Goal: Task Accomplishment & Management: Manage account settings

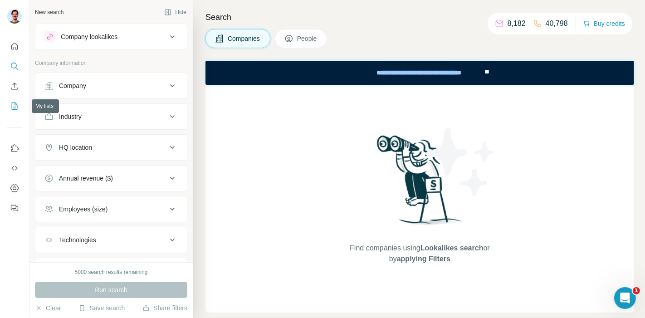
click at [12, 105] on icon "My lists" at bounding box center [14, 106] width 9 height 9
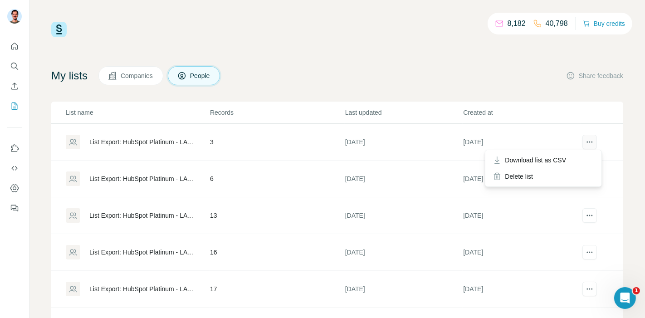
click at [585, 140] on icon "actions" at bounding box center [589, 141] width 9 height 9
click at [531, 174] on div "Delete list" at bounding box center [543, 176] width 112 height 16
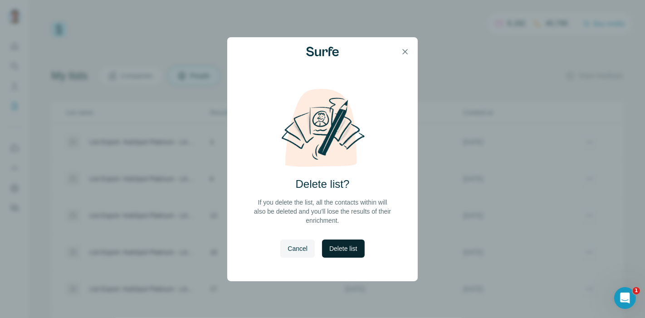
click at [348, 251] on span "Delete list" at bounding box center [343, 248] width 28 height 9
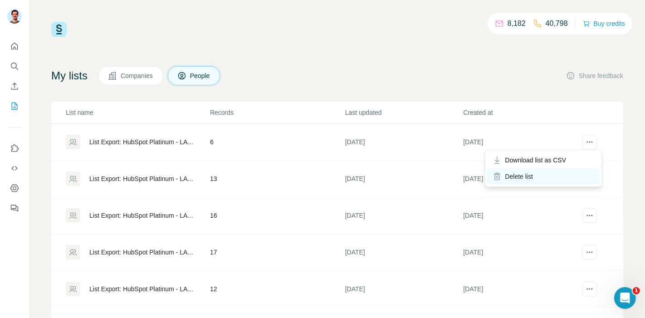
click at [516, 179] on div "Delete list" at bounding box center [543, 176] width 112 height 16
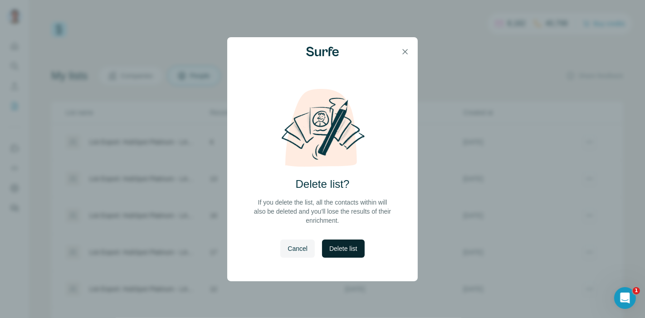
click at [348, 252] on span "Delete list" at bounding box center [343, 248] width 28 height 9
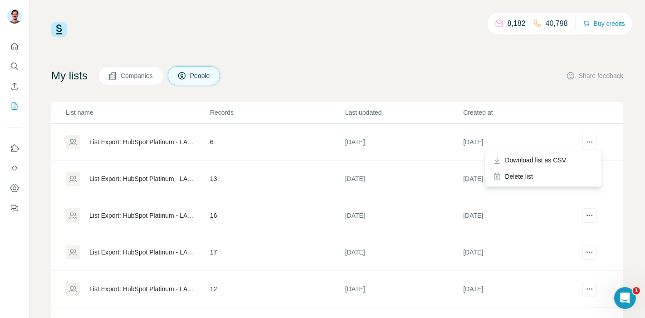
click at [581, 136] on div at bounding box center [589, 143] width 16 height 16
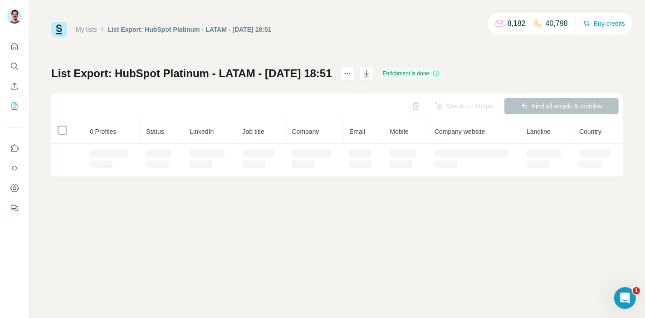
click at [571, 141] on th "Landline" at bounding box center [547, 131] width 53 height 24
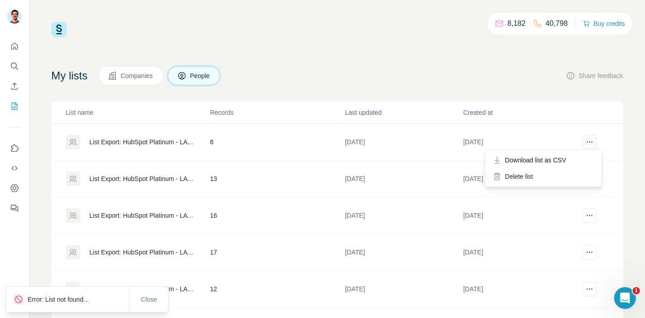
click at [585, 141] on icon "actions" at bounding box center [589, 141] width 9 height 9
click at [582, 143] on button "actions" at bounding box center [589, 142] width 15 height 15
click at [527, 179] on div "Delete list" at bounding box center [543, 176] width 112 height 16
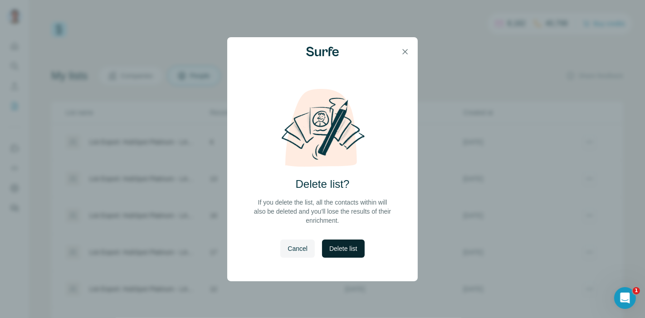
click at [353, 247] on span "Delete list" at bounding box center [343, 248] width 28 height 9
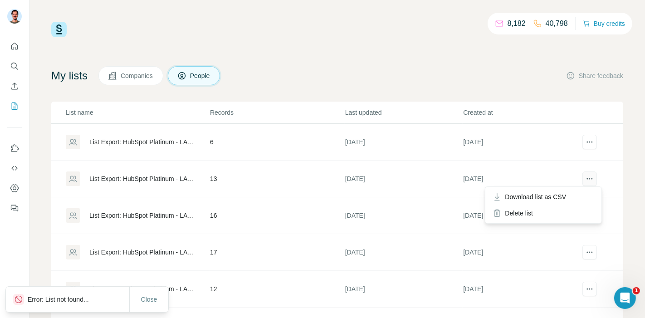
click at [585, 179] on icon "actions" at bounding box center [589, 178] width 9 height 9
click at [583, 175] on td at bounding box center [602, 179] width 42 height 37
click at [585, 177] on icon "actions" at bounding box center [589, 178] width 9 height 9
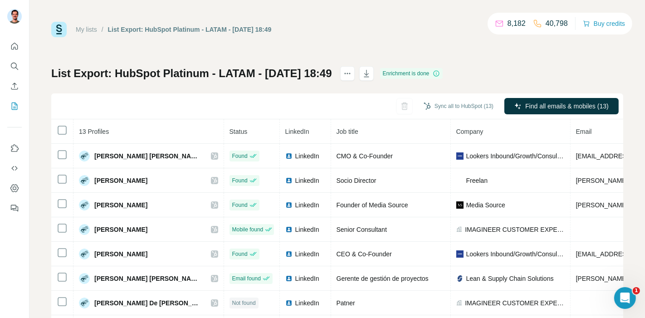
click at [78, 28] on link "My lists" at bounding box center [86, 29] width 21 height 7
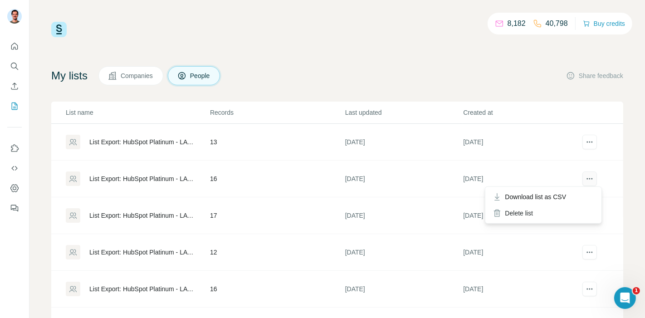
click at [591, 178] on icon "actions" at bounding box center [591, 178] width 1 height 1
click at [529, 213] on div "Delete list" at bounding box center [543, 213] width 112 height 16
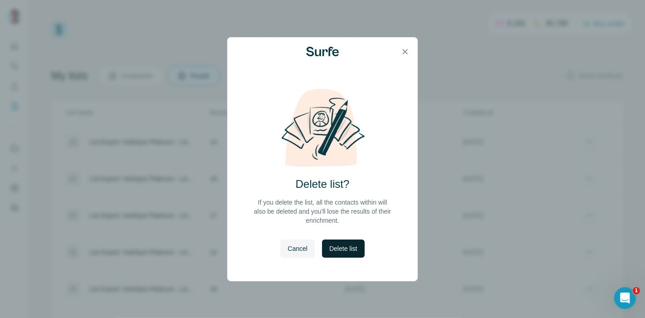
click at [339, 245] on span "Delete list" at bounding box center [343, 248] width 28 height 9
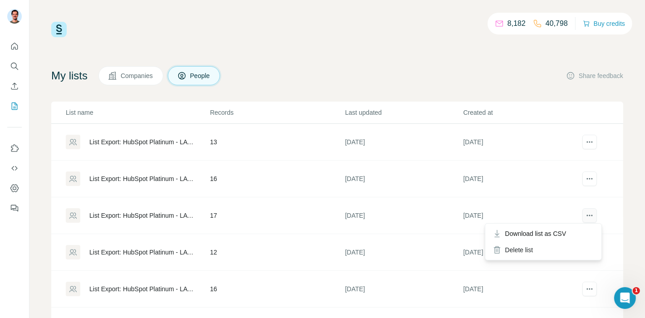
click at [585, 217] on icon "actions" at bounding box center [589, 215] width 9 height 9
click at [516, 255] on div "Delete list" at bounding box center [543, 250] width 112 height 16
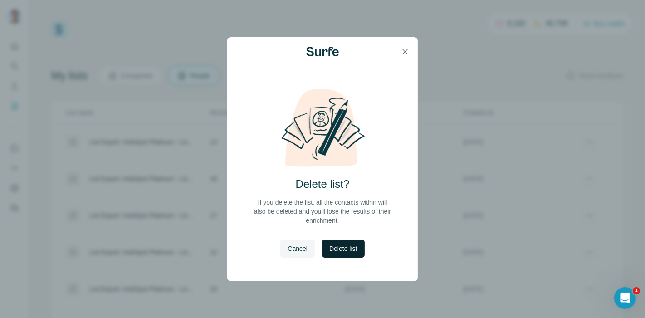
click at [354, 244] on span "Delete list" at bounding box center [343, 248] width 28 height 9
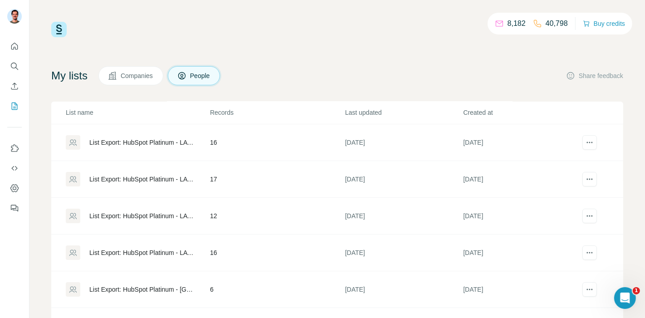
scroll to position [50, 0]
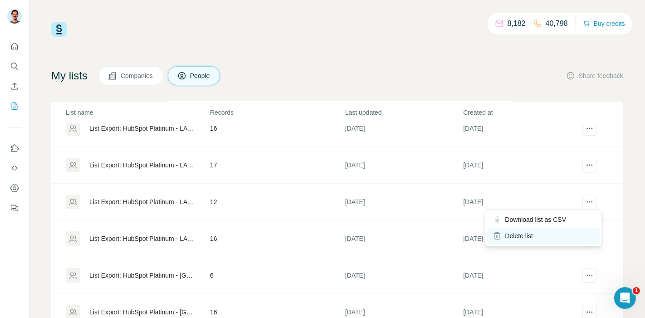
click at [527, 234] on div "Delete list" at bounding box center [543, 236] width 112 height 16
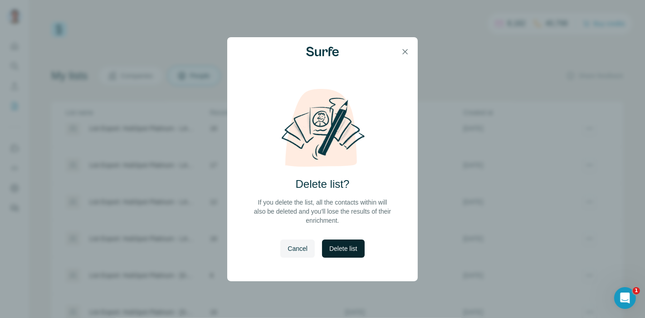
click at [345, 249] on span "Delete list" at bounding box center [343, 248] width 28 height 9
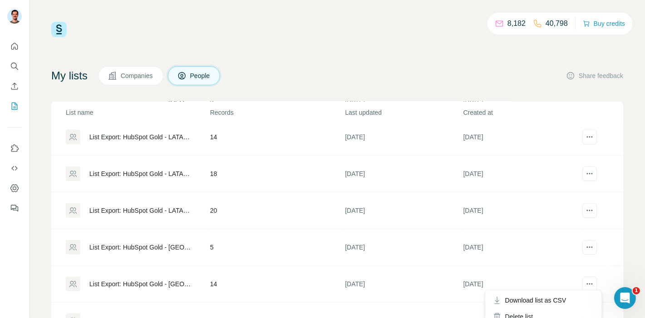
scroll to position [453, 0]
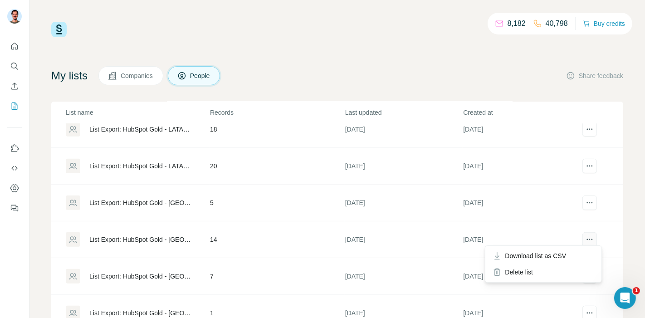
click at [585, 239] on icon "actions" at bounding box center [589, 239] width 9 height 9
click at [521, 270] on div "Delete list" at bounding box center [543, 272] width 112 height 16
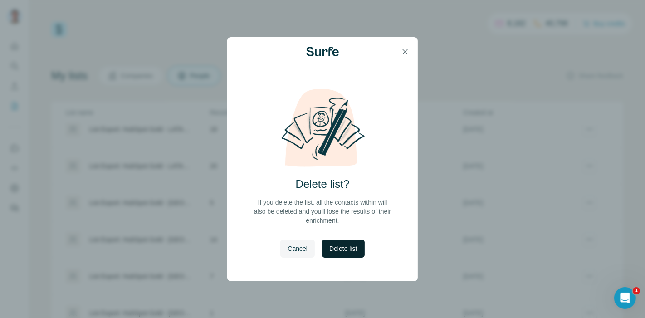
click at [351, 245] on span "Delete list" at bounding box center [343, 248] width 28 height 9
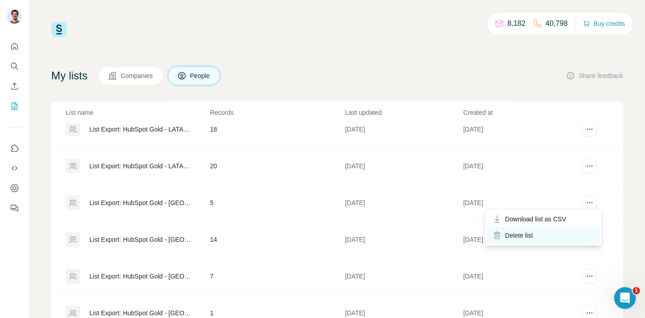
click at [542, 231] on div "Delete list" at bounding box center [543, 235] width 112 height 16
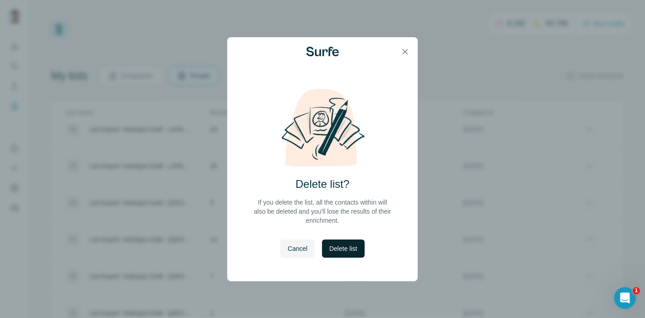
click at [348, 251] on span "Delete list" at bounding box center [343, 248] width 28 height 9
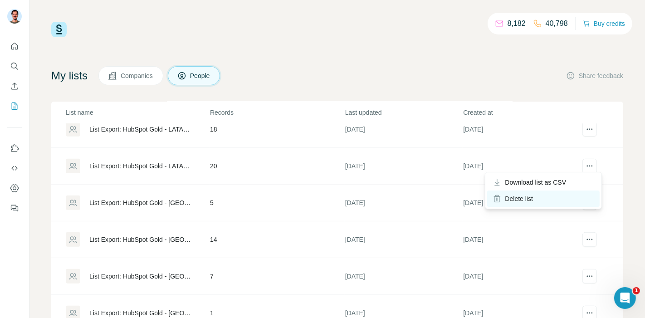
click at [508, 204] on div "Delete list" at bounding box center [543, 198] width 112 height 16
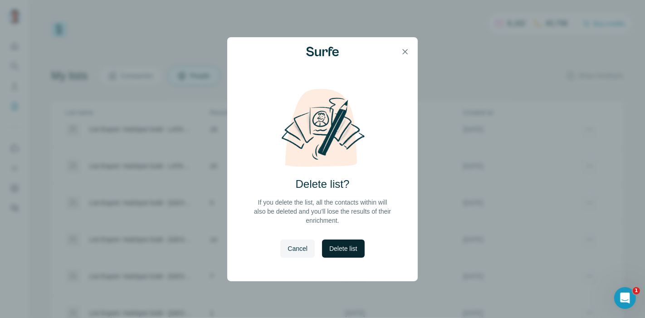
click at [345, 247] on span "Delete list" at bounding box center [343, 248] width 28 height 9
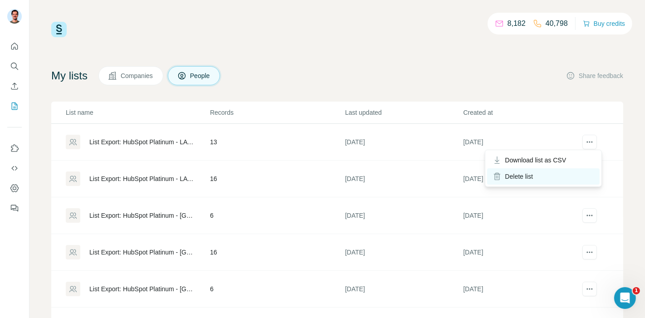
click at [518, 174] on div "Delete list" at bounding box center [543, 176] width 112 height 16
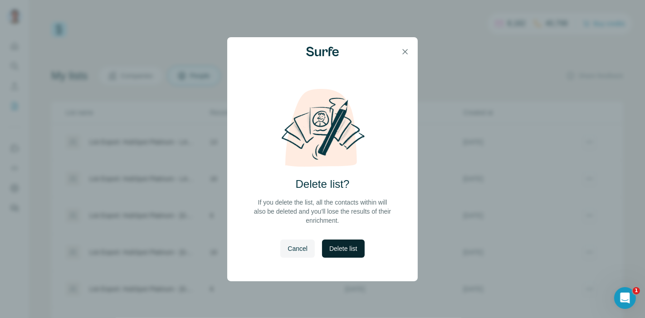
click at [350, 249] on span "Delete list" at bounding box center [343, 248] width 28 height 9
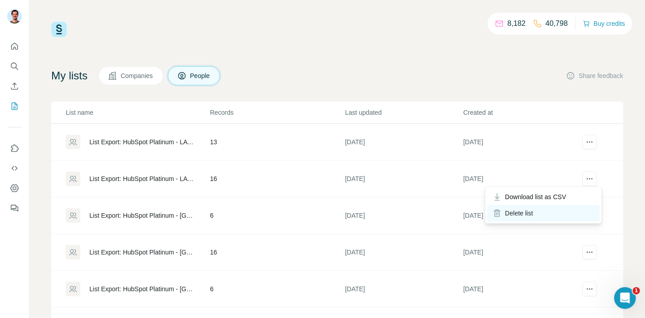
click at [533, 211] on div "Delete list" at bounding box center [543, 213] width 112 height 16
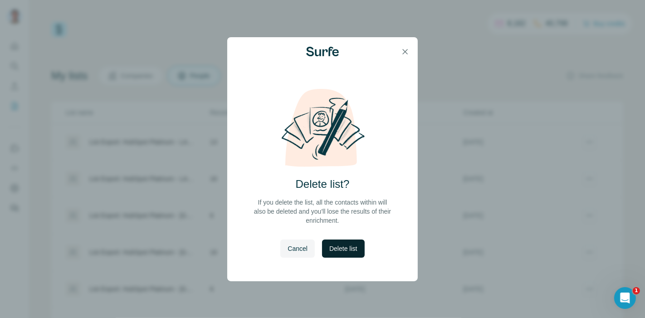
click at [338, 254] on button "Delete list" at bounding box center [343, 248] width 42 height 18
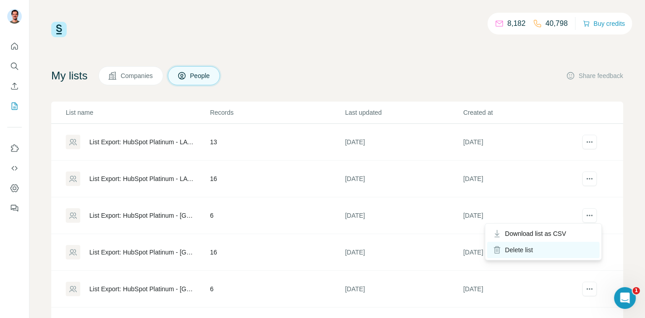
click at [539, 243] on div "Delete list" at bounding box center [543, 250] width 112 height 16
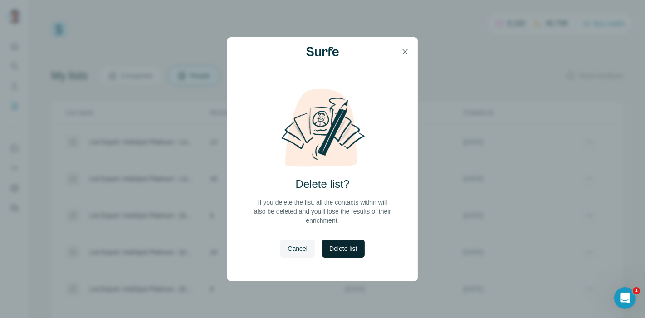
click at [345, 246] on span "Delete list" at bounding box center [343, 248] width 28 height 9
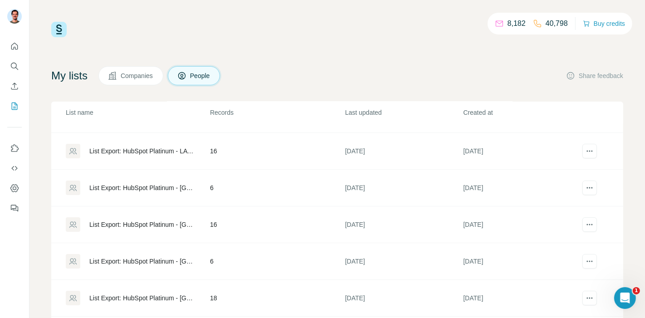
scroll to position [50, 0]
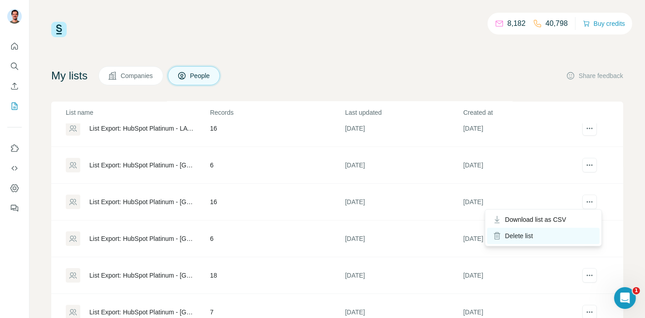
click at [547, 229] on div "Delete list" at bounding box center [543, 236] width 112 height 16
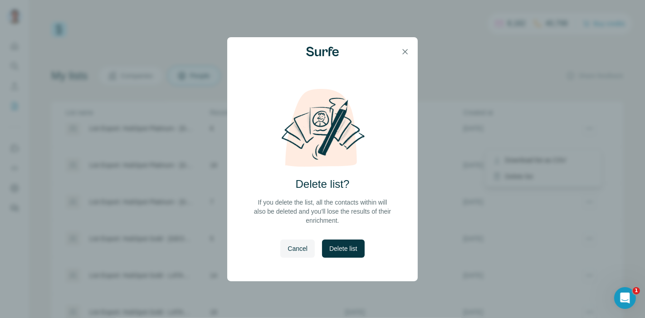
scroll to position [0, 0]
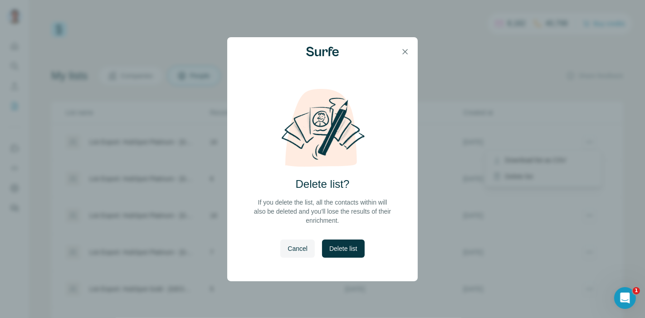
click at [345, 249] on span "Delete list" at bounding box center [343, 248] width 28 height 9
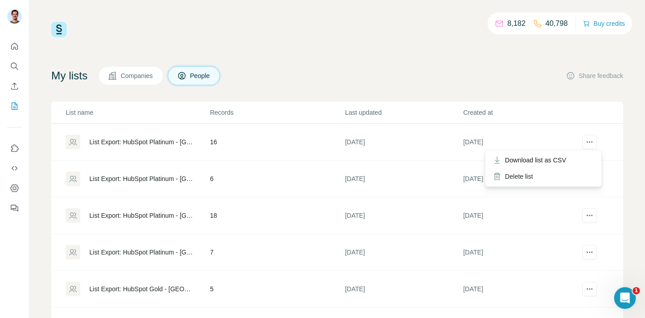
scroll to position [151, 0]
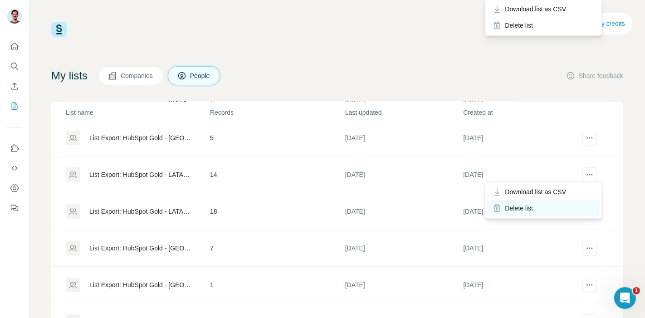
click at [516, 208] on div "Delete list" at bounding box center [543, 208] width 112 height 16
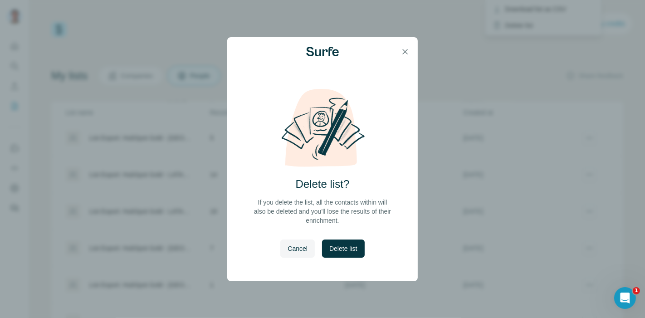
drag, startPoint x: 353, startPoint y: 243, endPoint x: 365, endPoint y: 243, distance: 12.3
click at [353, 244] on span "Delete list" at bounding box center [343, 248] width 28 height 9
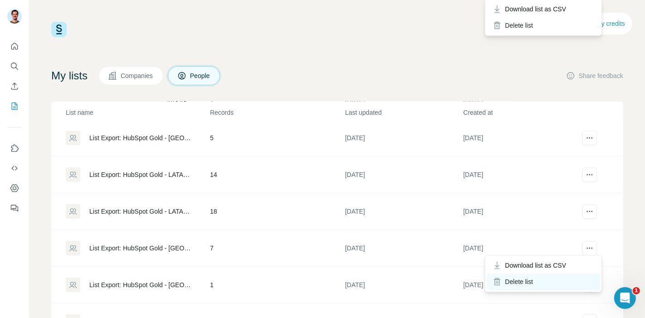
click at [545, 277] on div "Delete list" at bounding box center [543, 281] width 112 height 16
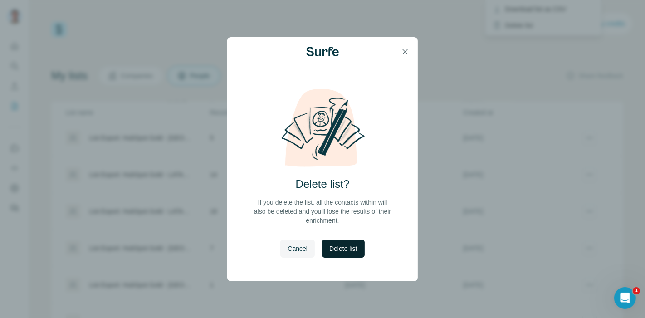
click at [354, 254] on button "Delete list" at bounding box center [343, 248] width 42 height 18
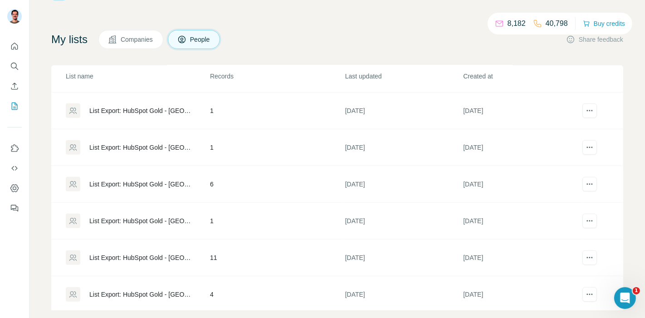
scroll to position [49, 0]
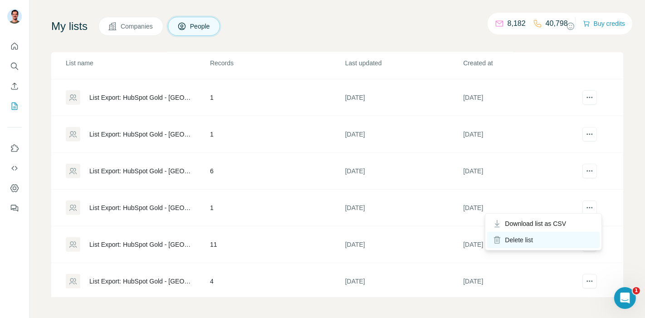
click at [538, 237] on div "Delete list" at bounding box center [543, 240] width 112 height 16
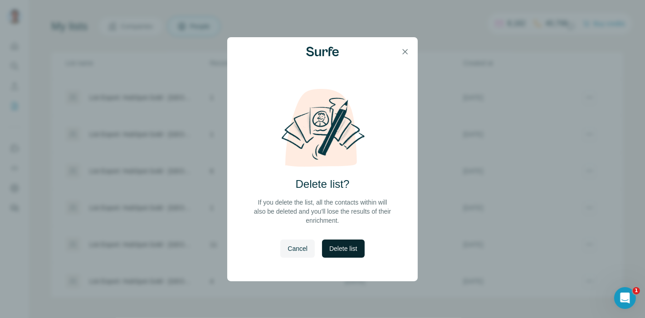
click at [346, 245] on span "Delete list" at bounding box center [343, 248] width 28 height 9
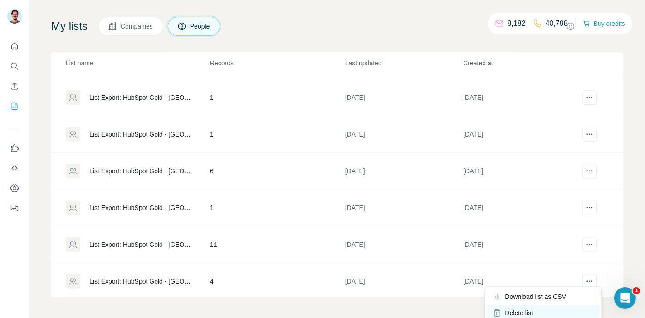
click at [557, 307] on div "Delete list" at bounding box center [543, 313] width 112 height 16
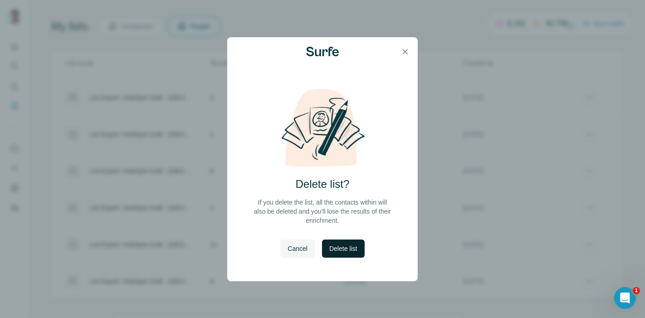
click at [339, 246] on span "Delete list" at bounding box center [343, 248] width 28 height 9
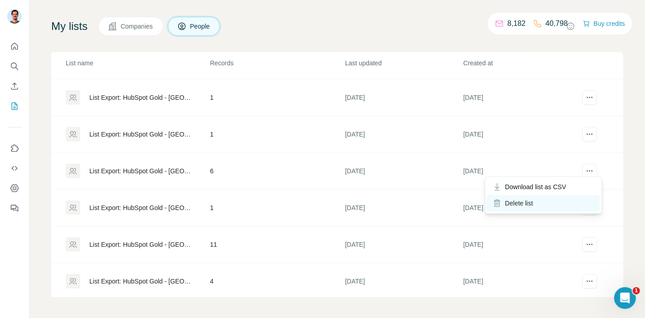
click at [543, 199] on div "Delete list" at bounding box center [543, 203] width 112 height 16
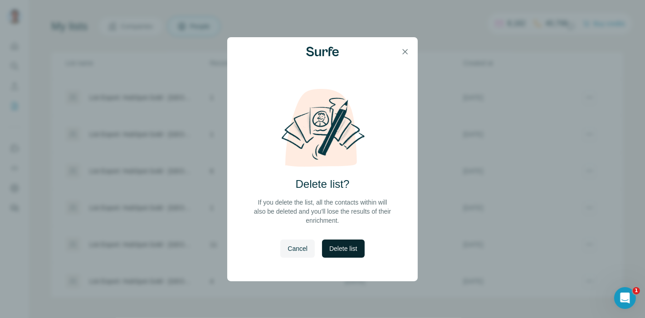
click at [356, 247] on span "Delete list" at bounding box center [343, 248] width 28 height 9
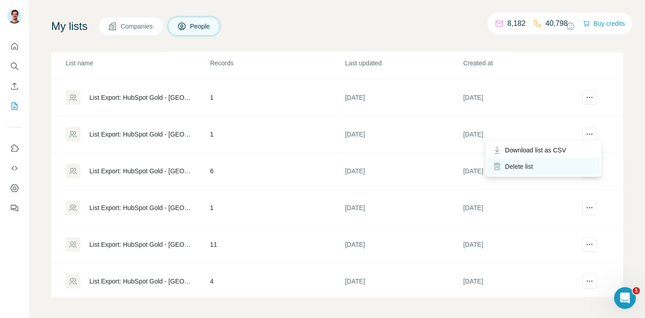
click at [535, 162] on div "Delete list" at bounding box center [543, 166] width 112 height 16
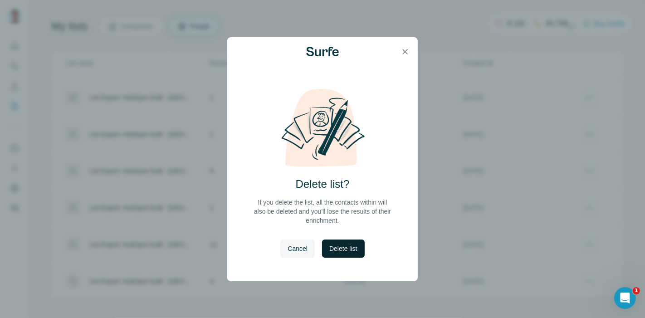
click at [352, 250] on span "Delete list" at bounding box center [343, 248] width 28 height 9
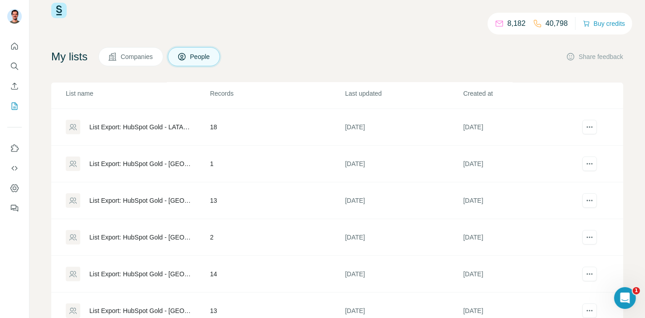
scroll to position [49, 0]
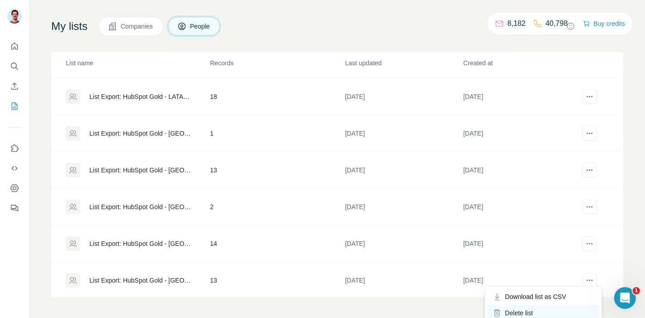
click at [537, 309] on div "Delete list" at bounding box center [543, 313] width 112 height 16
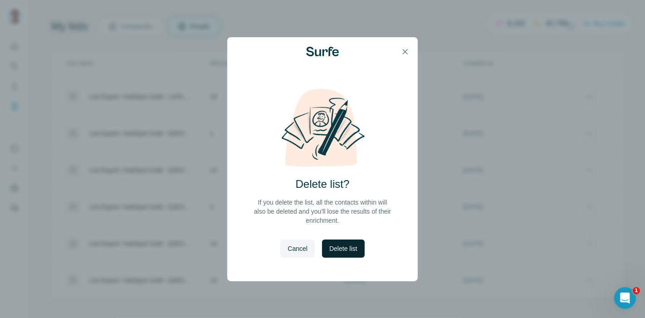
click at [341, 253] on button "Delete list" at bounding box center [343, 248] width 42 height 18
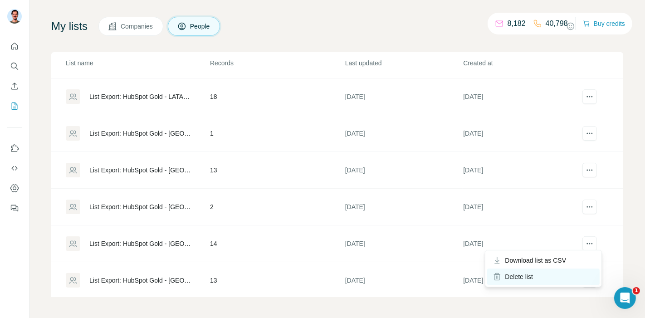
click at [509, 279] on div "Delete list" at bounding box center [543, 276] width 112 height 16
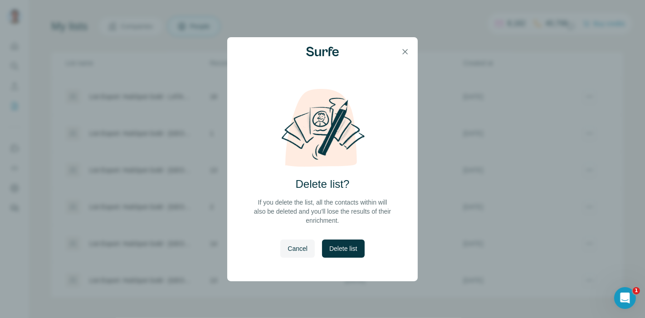
click at [352, 247] on span "Delete list" at bounding box center [343, 248] width 28 height 9
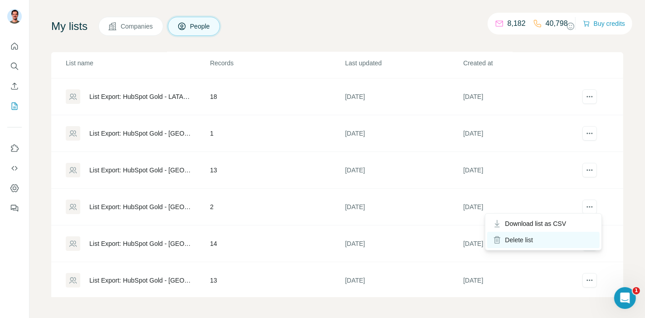
click at [525, 241] on div "Delete list" at bounding box center [543, 240] width 112 height 16
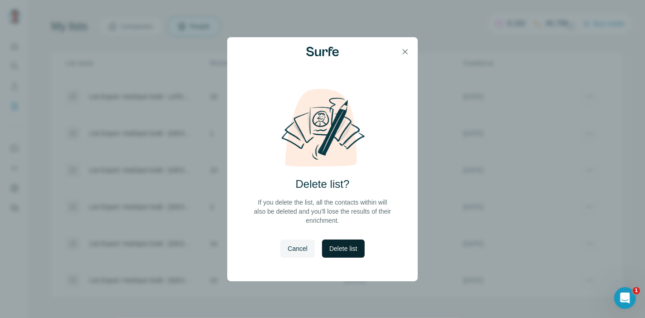
click at [342, 246] on span "Delete list" at bounding box center [343, 248] width 28 height 9
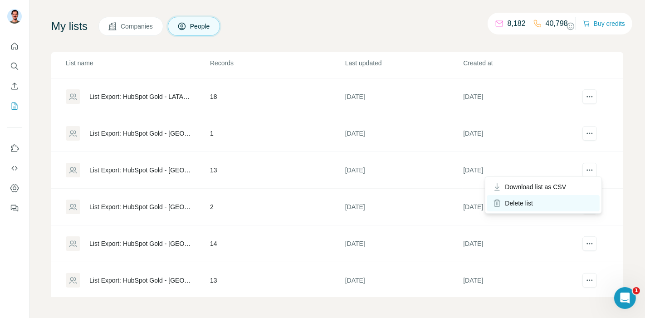
click at [556, 196] on div "Delete list" at bounding box center [543, 203] width 112 height 16
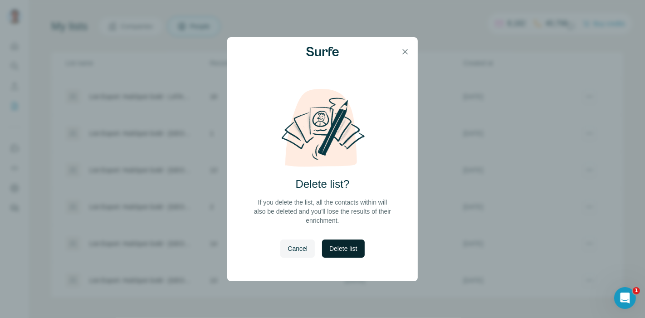
click at [349, 246] on span "Delete list" at bounding box center [343, 248] width 28 height 9
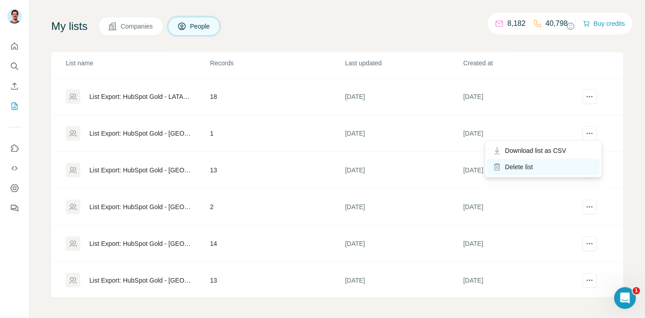
click at [531, 163] on div "Delete list" at bounding box center [543, 167] width 112 height 16
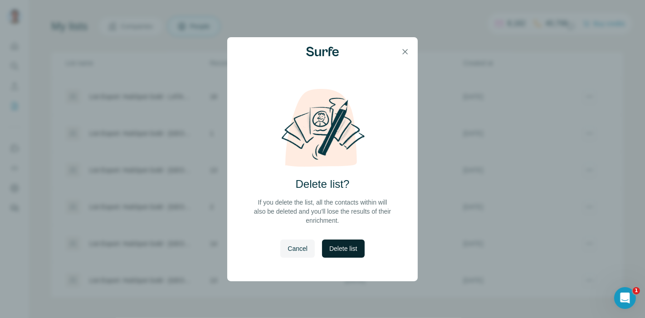
click at [349, 249] on span "Delete list" at bounding box center [343, 248] width 28 height 9
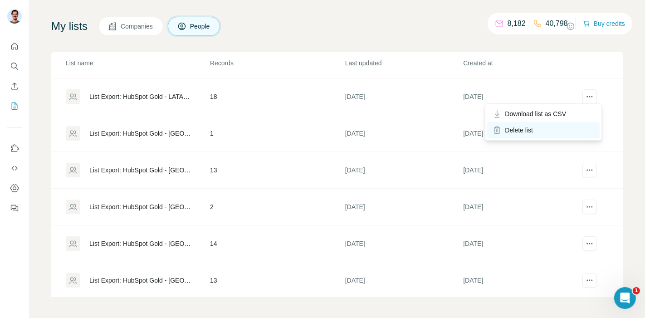
click at [547, 126] on div "Delete list" at bounding box center [543, 130] width 112 height 16
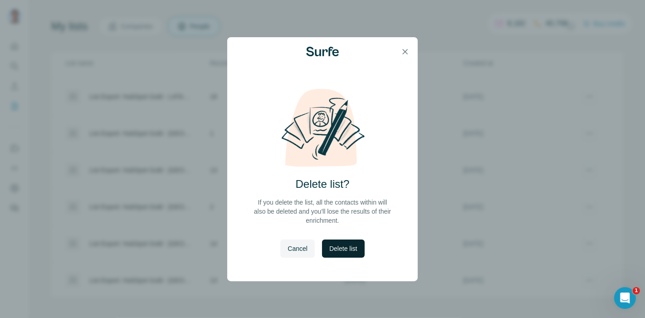
click at [352, 249] on span "Delete list" at bounding box center [343, 248] width 28 height 9
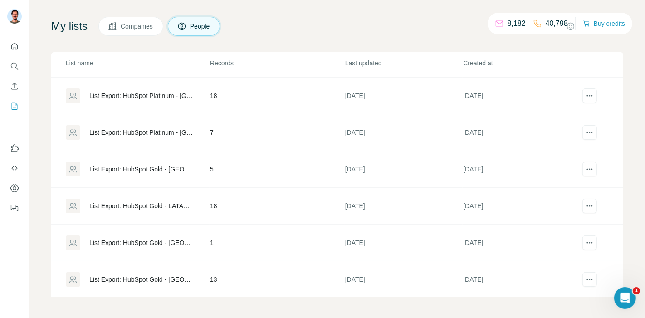
scroll to position [22, 0]
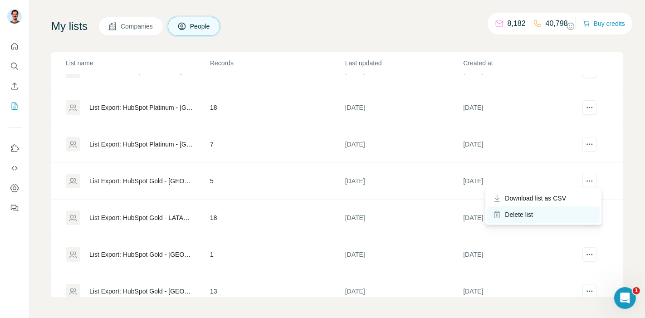
click at [546, 206] on div "Delete list" at bounding box center [543, 214] width 112 height 16
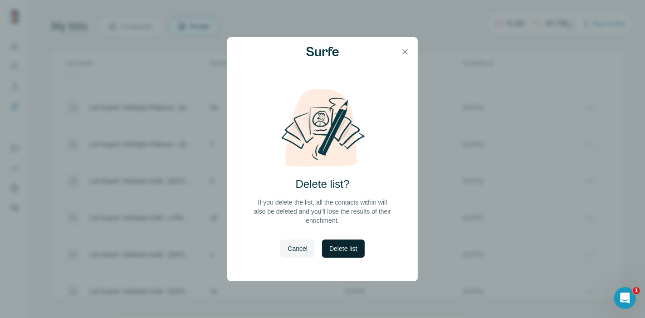
click at [360, 241] on button "Delete list" at bounding box center [343, 248] width 42 height 18
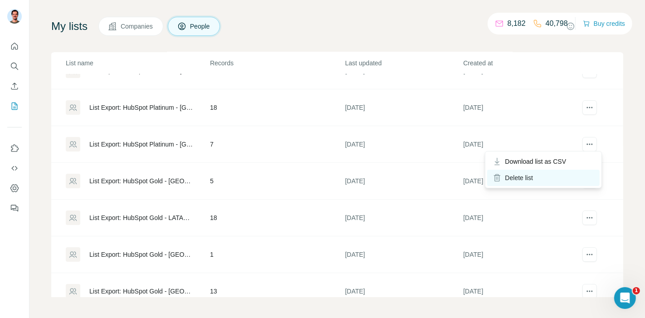
click at [540, 178] on div "Delete list" at bounding box center [543, 178] width 112 height 16
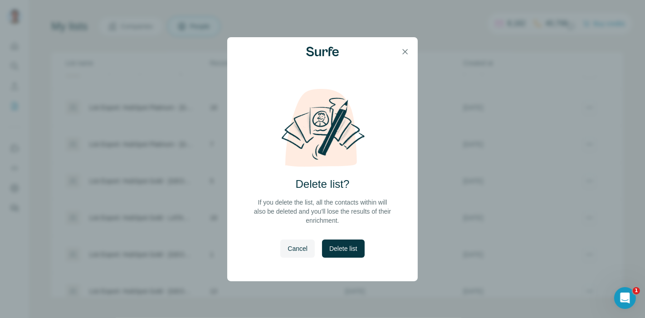
drag, startPoint x: 346, startPoint y: 247, endPoint x: 350, endPoint y: 243, distance: 5.5
click at [347, 246] on span "Delete list" at bounding box center [343, 248] width 28 height 9
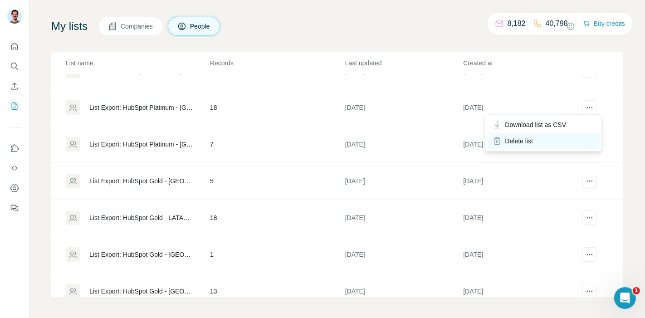
click at [527, 141] on div "Delete list" at bounding box center [543, 141] width 112 height 16
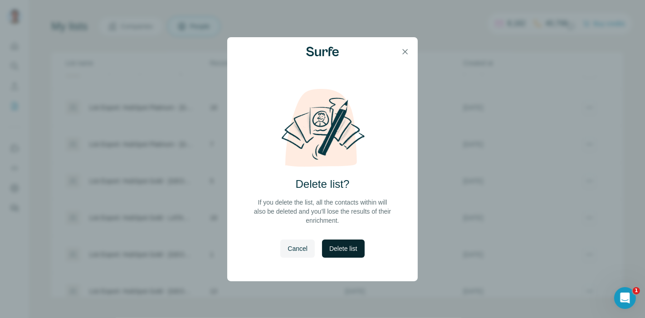
click at [346, 249] on span "Delete list" at bounding box center [343, 248] width 28 height 9
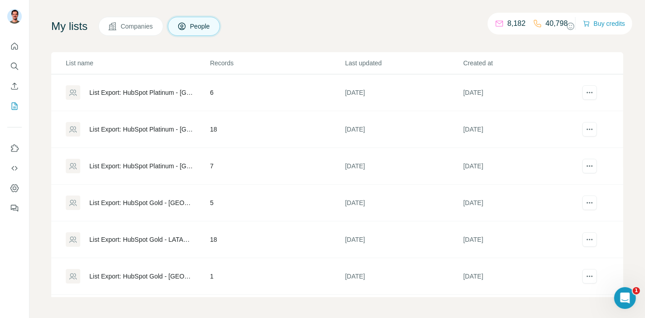
scroll to position [0, 0]
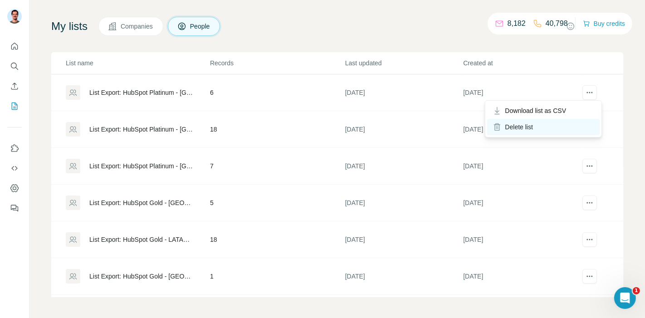
click at [541, 123] on div "Delete list" at bounding box center [543, 127] width 112 height 16
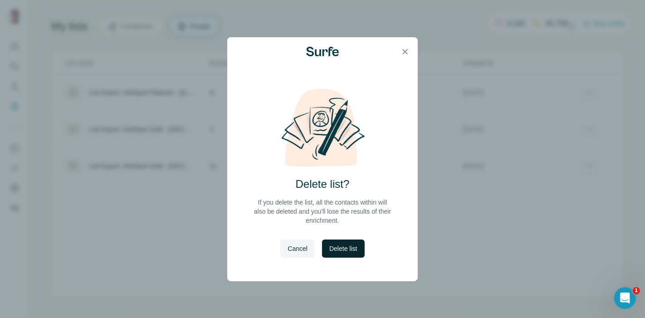
click at [346, 249] on span "Delete list" at bounding box center [343, 248] width 28 height 9
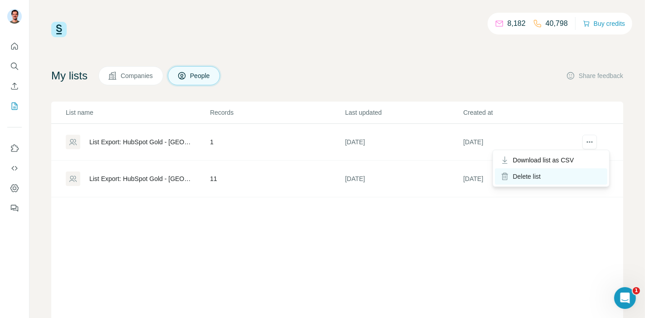
click at [541, 175] on div "Delete list" at bounding box center [551, 176] width 112 height 16
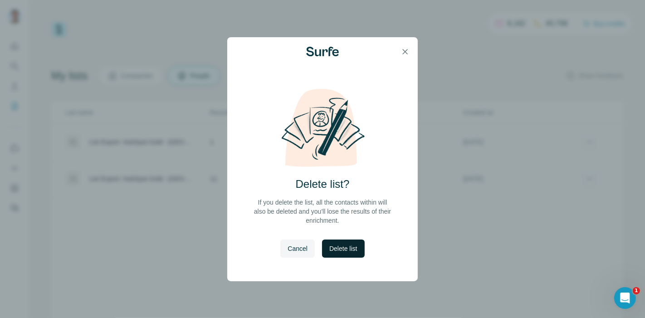
click at [338, 248] on span "Delete list" at bounding box center [343, 248] width 28 height 9
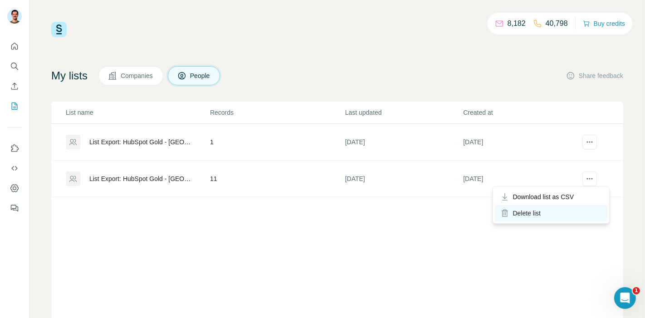
click at [518, 214] on div "Delete list" at bounding box center [551, 213] width 112 height 16
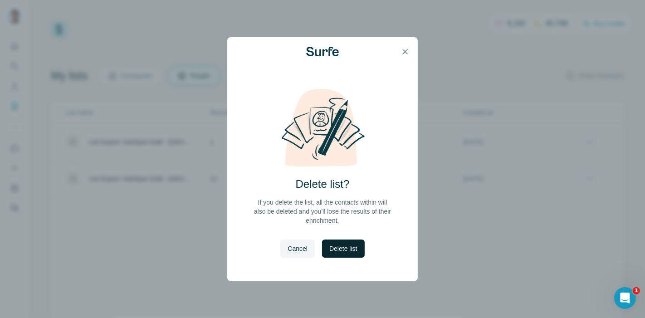
click at [343, 245] on span "Delete list" at bounding box center [343, 248] width 28 height 9
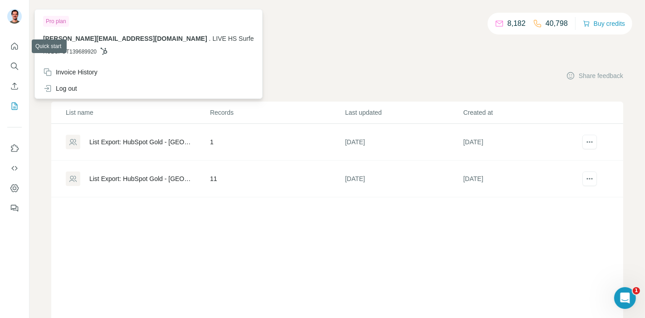
click at [14, 44] on icon "Quick start" at bounding box center [14, 46] width 7 height 7
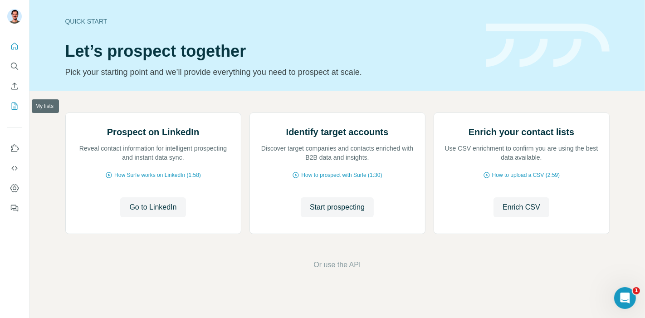
click at [15, 109] on icon "My lists" at bounding box center [15, 105] width 6 height 7
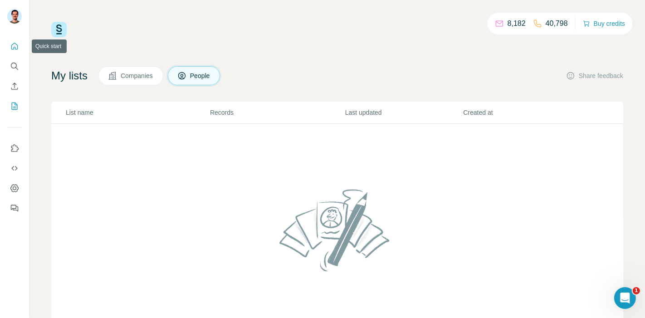
click at [10, 47] on icon "Quick start" at bounding box center [14, 46] width 9 height 9
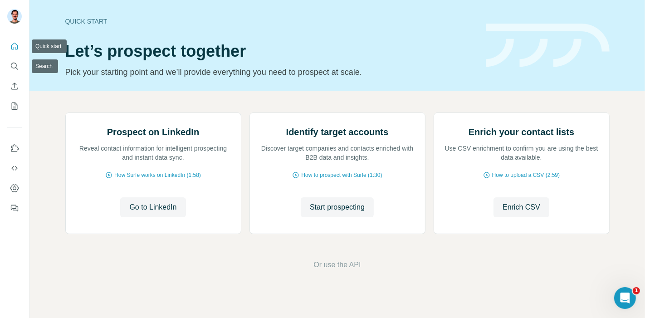
click at [15, 74] on nav at bounding box center [14, 76] width 15 height 76
click at [15, 63] on icon "Search" at bounding box center [14, 66] width 6 height 6
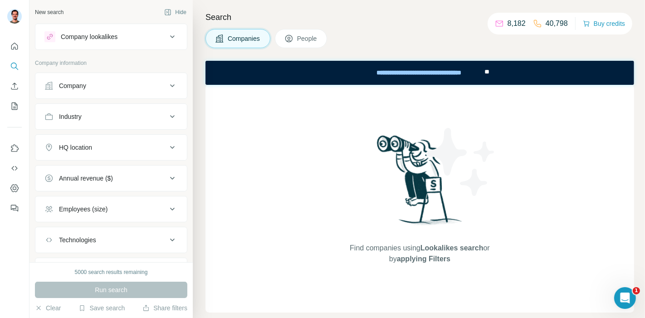
click at [124, 36] on div "Company lookalikes" at bounding box center [105, 36] width 122 height 11
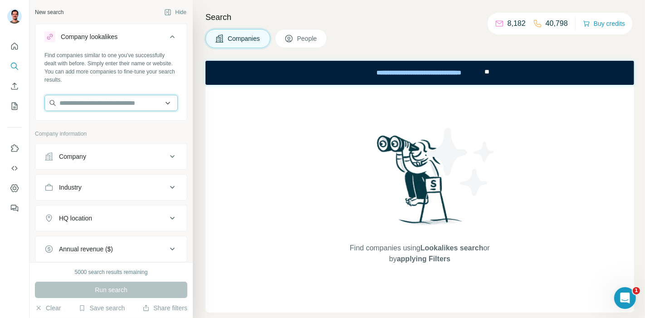
click at [127, 103] on input "text" at bounding box center [110, 103] width 133 height 16
type input "*"
type input "**********"
drag, startPoint x: 115, startPoint y: 99, endPoint x: 83, endPoint y: 117, distance: 37.3
click at [71, 100] on input "**********" at bounding box center [110, 103] width 133 height 16
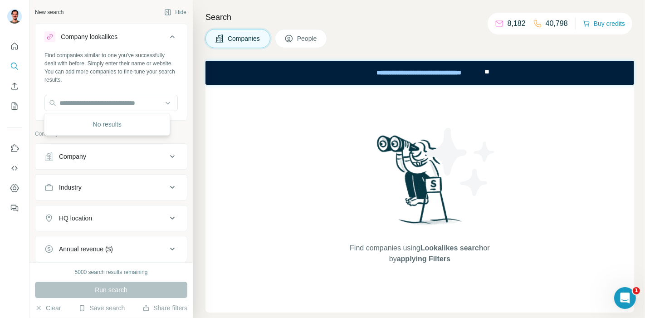
click at [100, 148] on button "Company" at bounding box center [110, 157] width 151 height 22
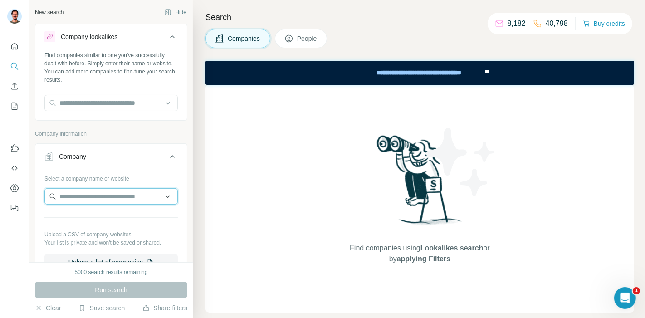
click at [102, 191] on input "text" at bounding box center [110, 196] width 133 height 16
paste input "**********"
drag, startPoint x: 102, startPoint y: 191, endPoint x: 29, endPoint y: 191, distance: 72.1
click at [29, 191] on div "**********" at bounding box center [110, 131] width 163 height 262
paste input "**********"
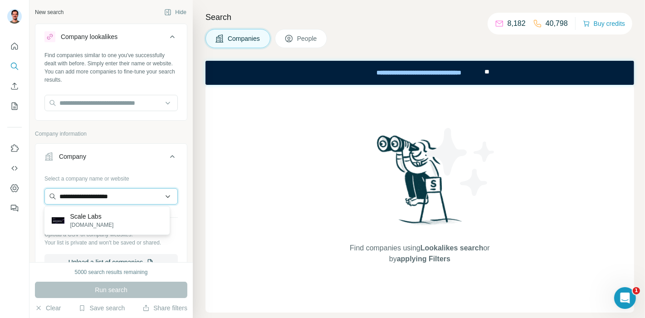
drag, startPoint x: 78, startPoint y: 196, endPoint x: 51, endPoint y: 196, distance: 26.8
click at [51, 196] on input "**********" at bounding box center [110, 196] width 133 height 16
type input "**********"
drag, startPoint x: 126, startPoint y: 197, endPoint x: 35, endPoint y: 190, distance: 91.4
click at [35, 190] on div "**********" at bounding box center [110, 224] width 151 height 107
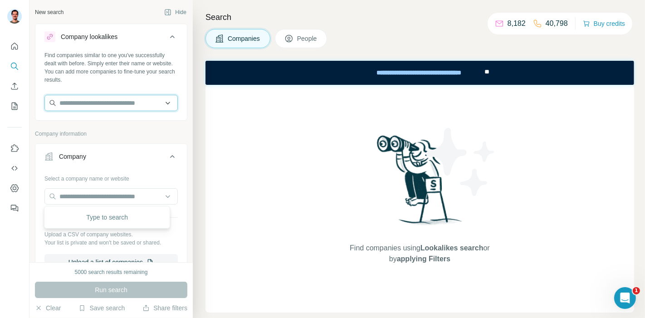
click at [100, 103] on input "text" at bounding box center [110, 103] width 133 height 16
paste input "**********"
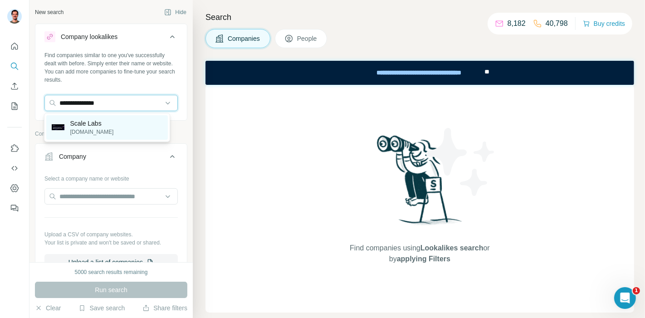
type input "**********"
click at [99, 126] on p "Scale Labs" at bounding box center [92, 123] width 44 height 9
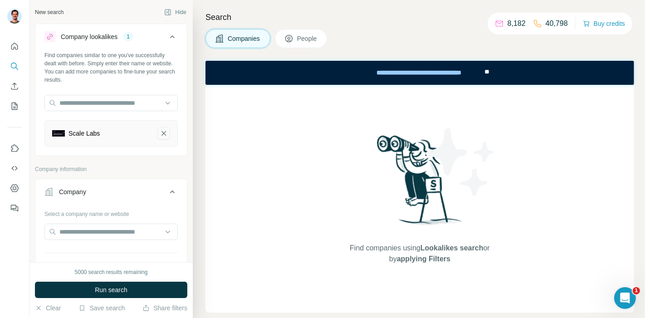
click at [160, 131] on icon "Scale Labs-remove-button" at bounding box center [164, 133] width 8 height 9
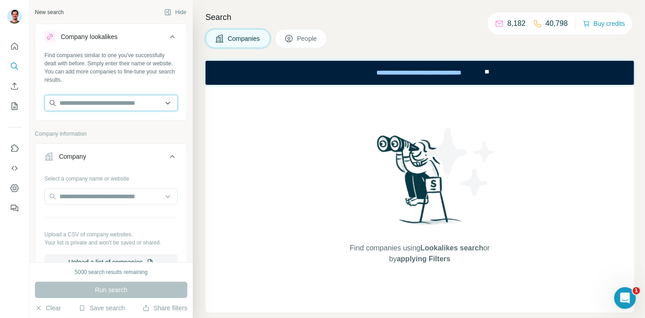
click at [89, 100] on input "text" at bounding box center [110, 103] width 133 height 16
drag, startPoint x: 103, startPoint y: 107, endPoint x: 27, endPoint y: 106, distance: 76.2
click at [27, 106] on div "**********" at bounding box center [322, 159] width 645 height 318
paste input "*****"
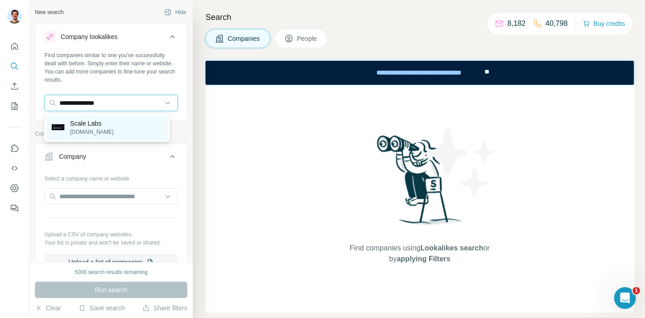
type input "**********"
click at [98, 130] on p "[DOMAIN_NAME]" at bounding box center [92, 132] width 44 height 8
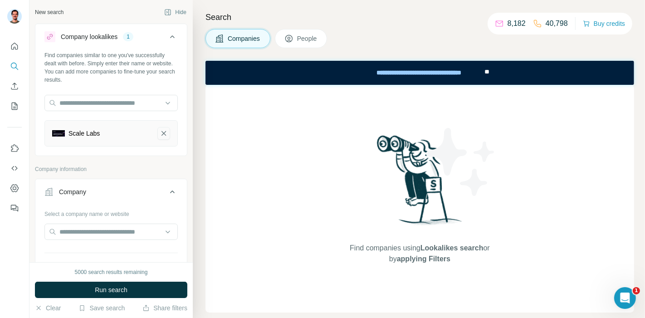
click at [160, 134] on icon "Scale Labs-remove-button" at bounding box center [164, 133] width 8 height 9
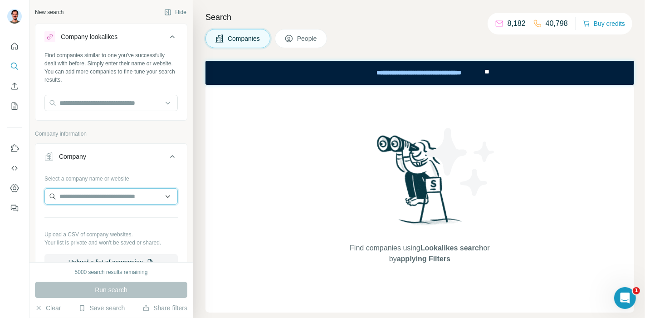
click at [96, 196] on input "text" at bounding box center [110, 196] width 133 height 16
paste input "**********"
type input "**********"
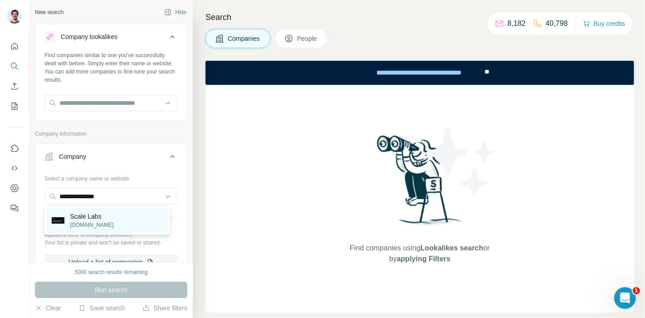
click at [98, 213] on p "Scale Labs" at bounding box center [92, 216] width 44 height 9
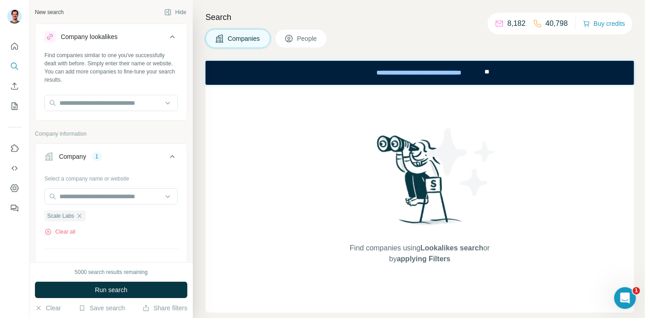
click at [99, 287] on span "Run search" at bounding box center [111, 289] width 33 height 9
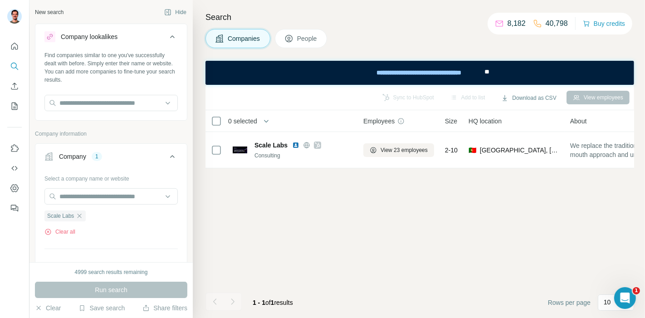
click at [80, 215] on icon "button" at bounding box center [79, 215] width 7 height 7
click at [78, 158] on div "Company" at bounding box center [72, 156] width 27 height 9
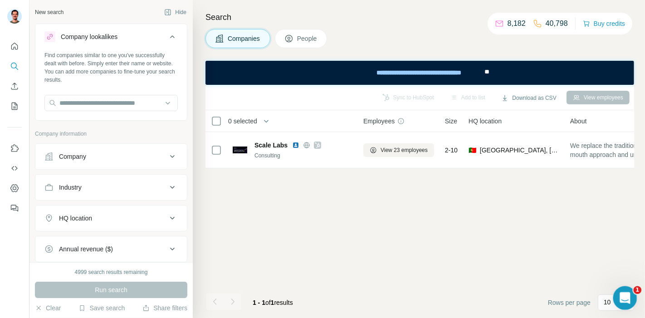
click at [633, 300] on div "Open Intercom Messenger" at bounding box center [623, 297] width 30 height 30
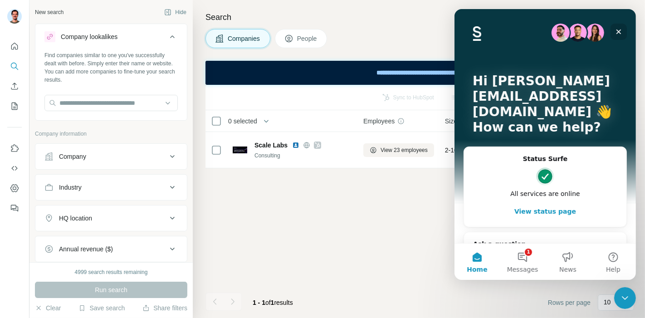
click at [615, 30] on icon "Close" at bounding box center [617, 31] width 7 height 7
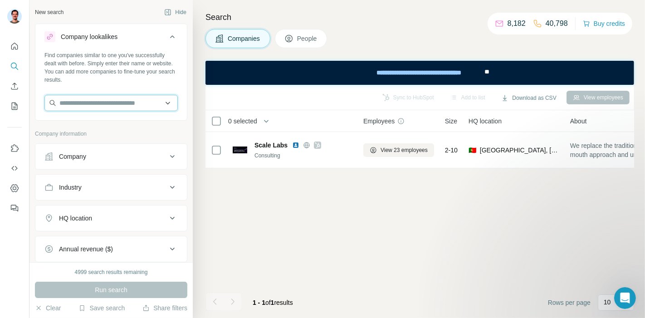
click at [84, 102] on input "text" at bounding box center [110, 103] width 133 height 16
paste input "**********"
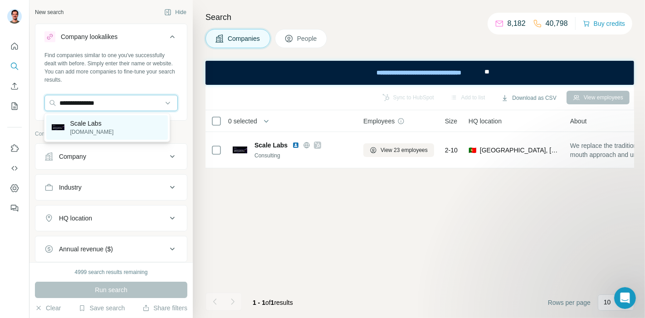
type input "**********"
click at [111, 121] on div "Scale Labs [DOMAIN_NAME]" at bounding box center [107, 127] width 122 height 24
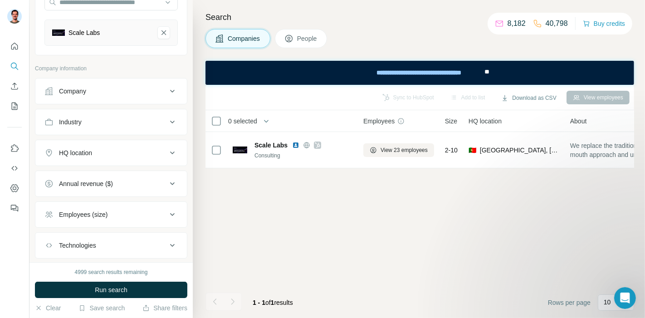
scroll to position [151, 0]
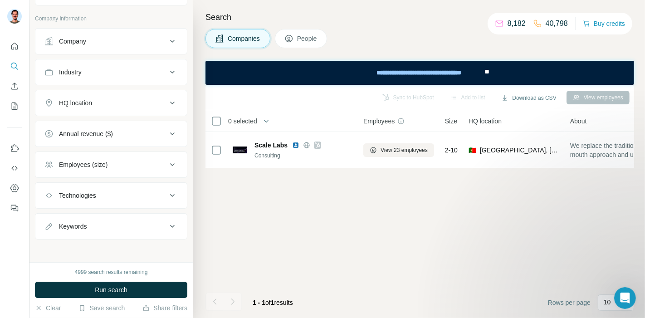
click at [118, 105] on div "HQ location" at bounding box center [105, 102] width 122 height 9
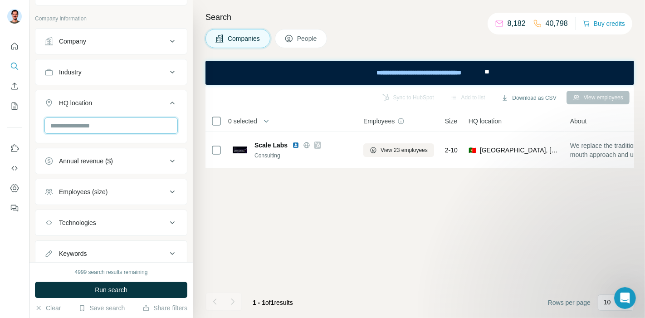
click at [102, 130] on input "text" at bounding box center [110, 125] width 133 height 16
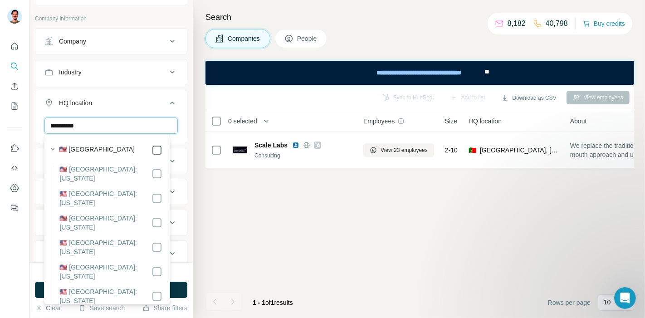
type input "**********"
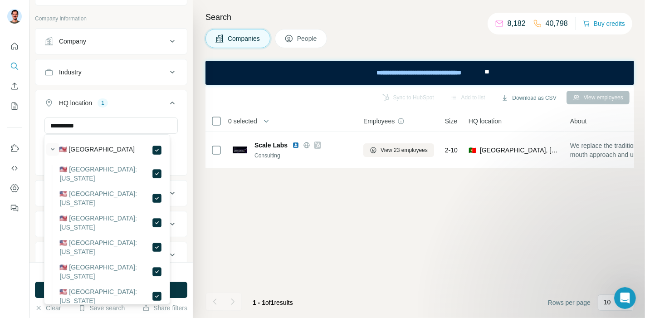
click at [51, 149] on icon "button" at bounding box center [52, 149] width 9 height 9
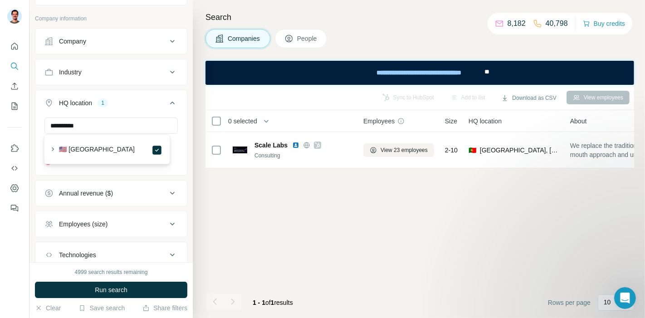
click at [63, 103] on div "HQ location" at bounding box center [75, 102] width 33 height 9
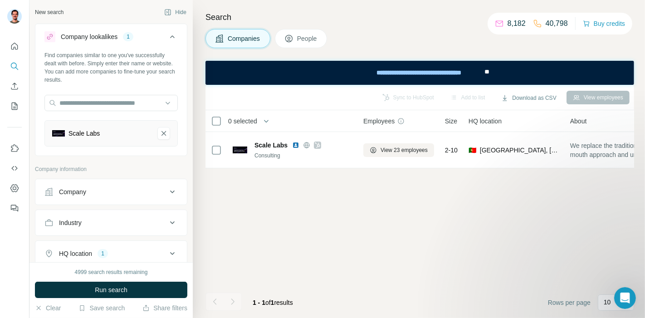
click at [118, 287] on span "Run search" at bounding box center [111, 289] width 33 height 9
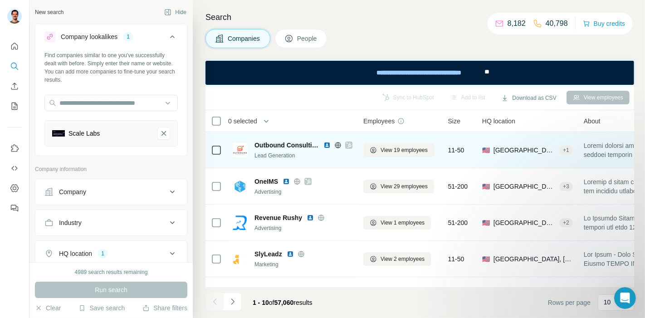
click at [329, 143] on img at bounding box center [326, 144] width 7 height 7
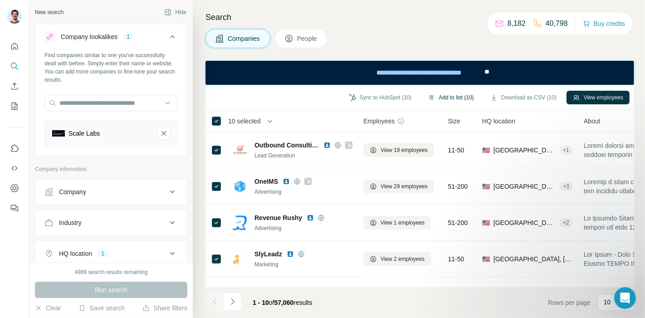
click at [456, 97] on button "Add to list (10)" at bounding box center [450, 98] width 58 height 14
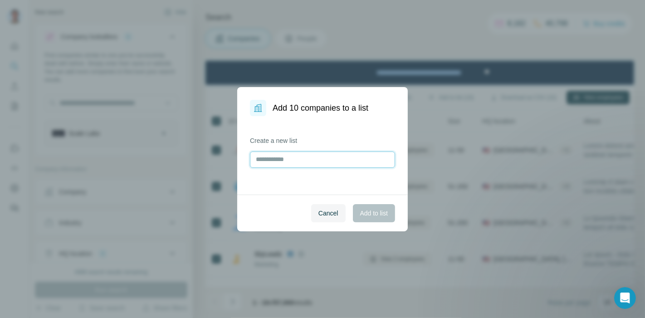
click at [342, 159] on input "text" at bounding box center [322, 159] width 145 height 16
type input "**********"
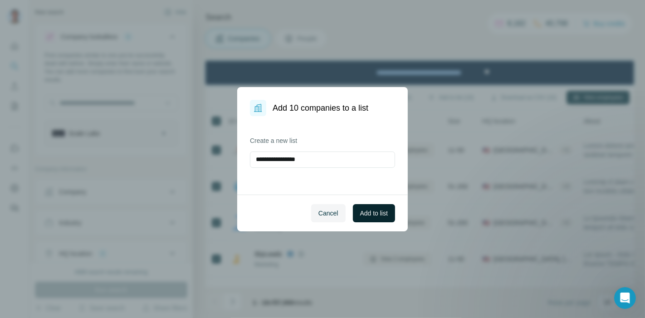
click at [370, 215] on span "Add to list" at bounding box center [374, 213] width 28 height 9
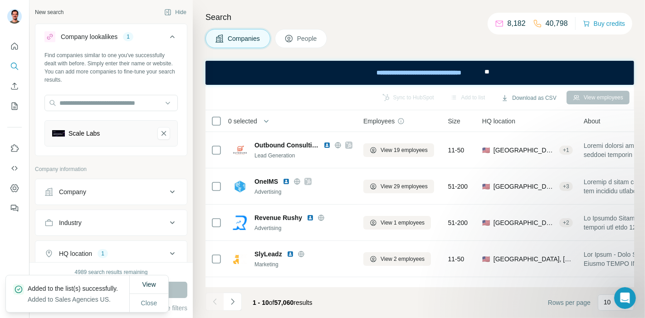
click at [240, 302] on button "Navigate to next page" at bounding box center [233, 301] width 18 height 18
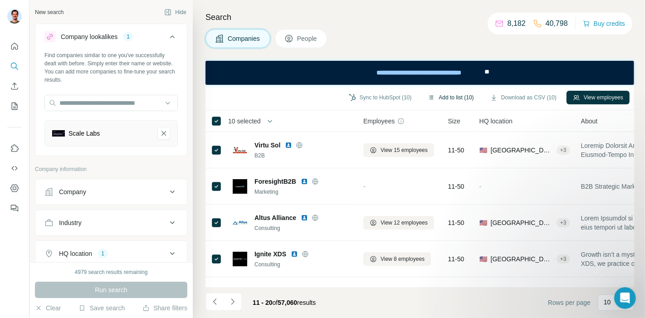
click at [445, 97] on button "Add to list (10)" at bounding box center [450, 98] width 58 height 14
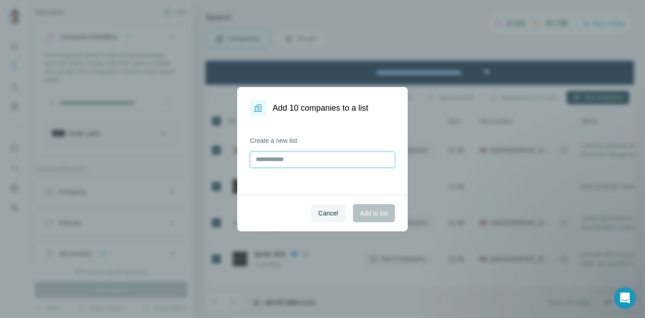
click at [308, 159] on input "text" at bounding box center [322, 159] width 145 height 16
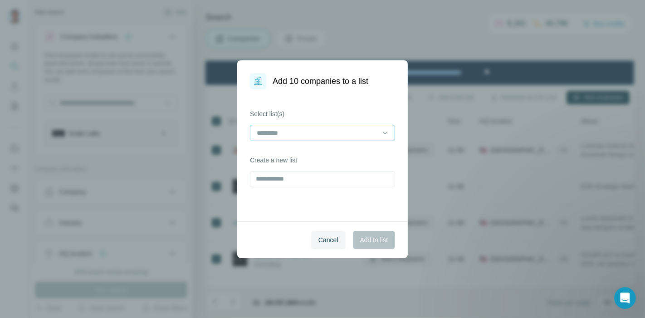
click at [304, 132] on input at bounding box center [317, 133] width 122 height 10
click at [294, 153] on p "Sales Agencies US" at bounding box center [285, 153] width 54 height 9
click at [375, 235] on span "Add to list" at bounding box center [374, 239] width 28 height 9
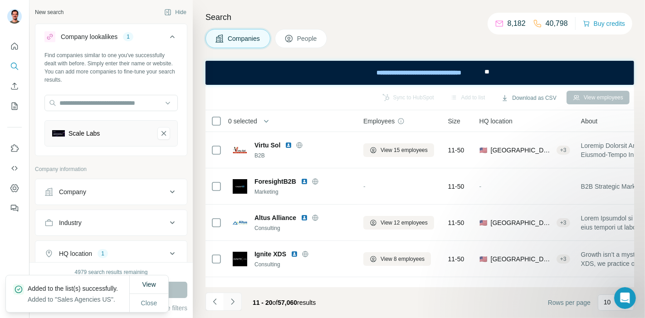
click at [229, 303] on icon "Navigate to next page" at bounding box center [232, 301] width 9 height 9
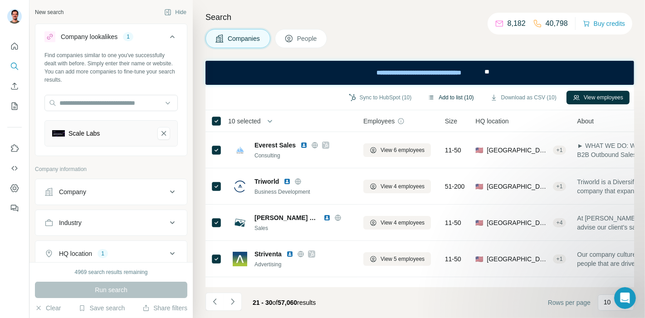
click at [450, 99] on button "Add to list (10)" at bounding box center [450, 98] width 58 height 14
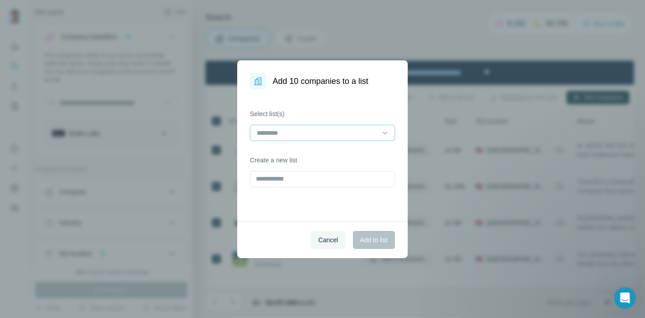
click at [315, 131] on input at bounding box center [317, 133] width 122 height 10
click at [283, 156] on p "Sales Agencies US" at bounding box center [285, 153] width 54 height 9
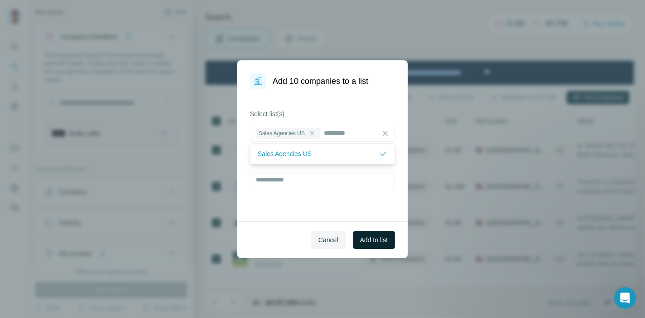
click at [365, 236] on span "Add to list" at bounding box center [374, 239] width 28 height 9
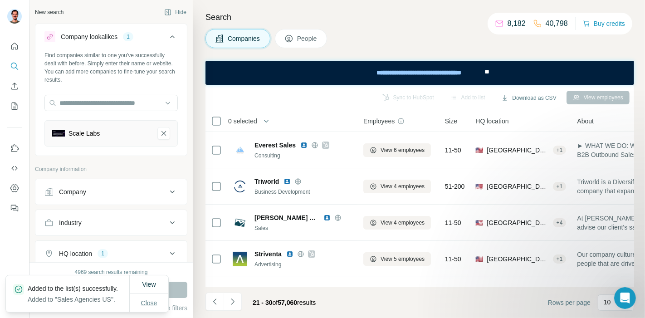
click at [151, 298] on span "Close" at bounding box center [149, 302] width 16 height 9
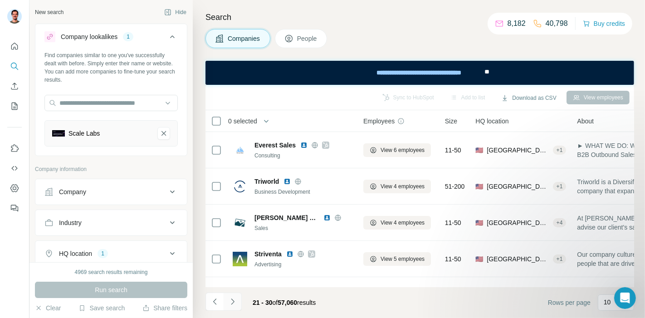
click at [238, 302] on button "Navigate to next page" at bounding box center [233, 301] width 18 height 18
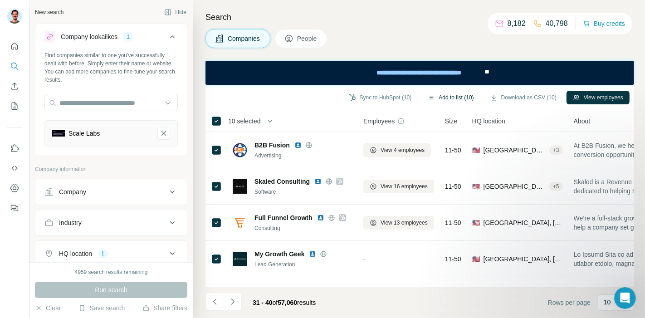
click at [454, 97] on button "Add to list (10)" at bounding box center [450, 98] width 58 height 14
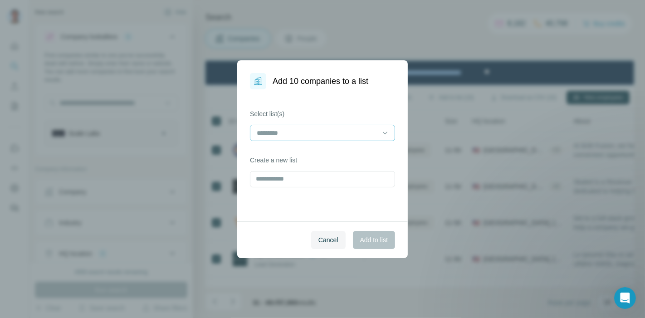
click at [315, 131] on input at bounding box center [317, 133] width 122 height 10
click at [305, 149] on p "Sales Agencies US" at bounding box center [285, 153] width 54 height 9
click at [381, 238] on span "Add to list" at bounding box center [374, 239] width 28 height 9
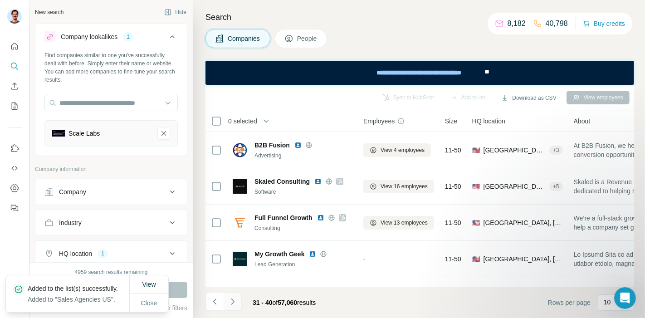
click at [238, 302] on button "Navigate to next page" at bounding box center [233, 301] width 18 height 18
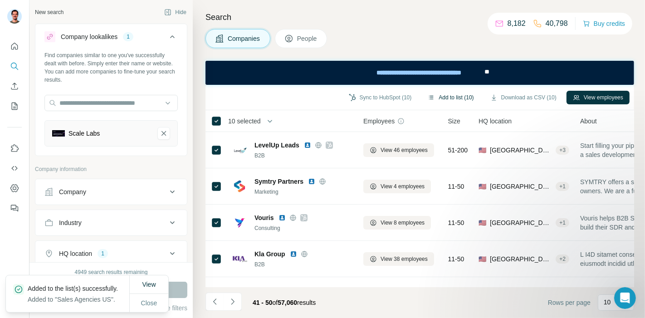
click at [450, 95] on button "Add to list (10)" at bounding box center [450, 98] width 58 height 14
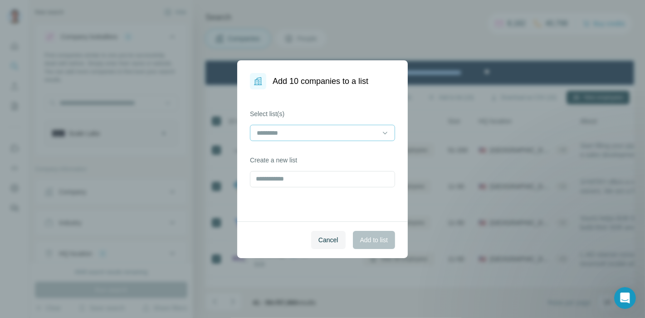
click at [311, 131] on input at bounding box center [317, 133] width 122 height 10
click at [273, 153] on p "Sales Agencies US" at bounding box center [285, 153] width 54 height 9
click at [365, 242] on span "Add to list" at bounding box center [374, 239] width 28 height 9
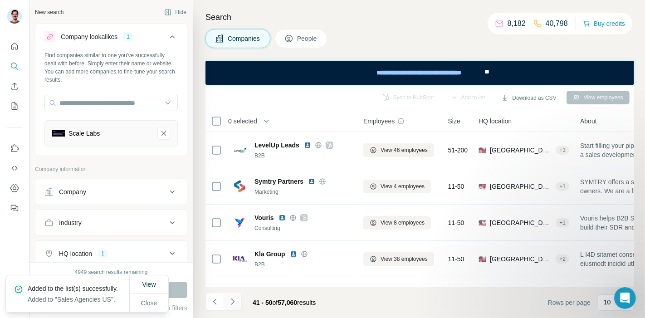
click at [234, 300] on icon "Navigate to next page" at bounding box center [232, 301] width 9 height 9
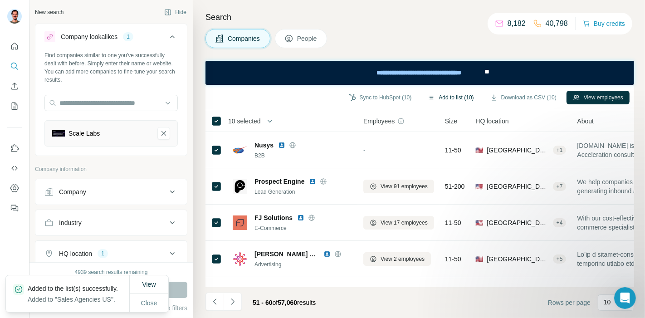
click at [444, 97] on button "Add to list (10)" at bounding box center [450, 98] width 58 height 14
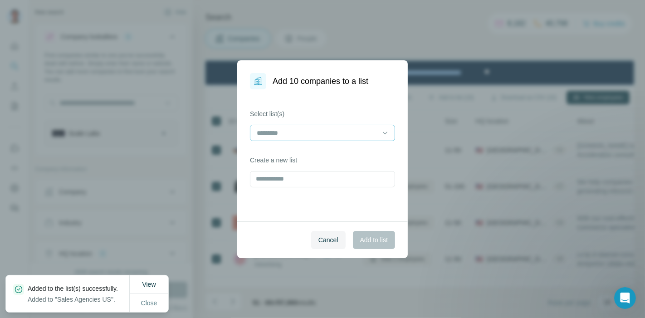
click at [359, 132] on input at bounding box center [317, 133] width 122 height 10
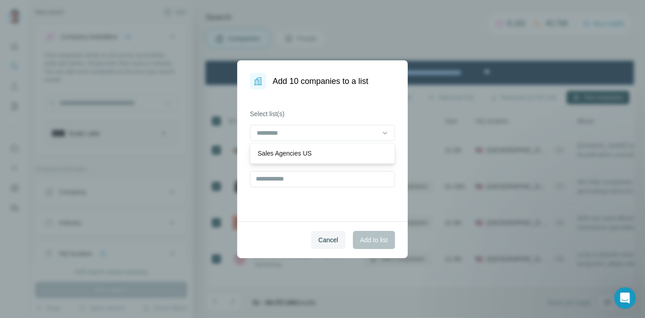
click at [321, 150] on div "Sales Agencies US" at bounding box center [323, 153] width 130 height 9
click at [369, 241] on span "Add to list" at bounding box center [374, 239] width 28 height 9
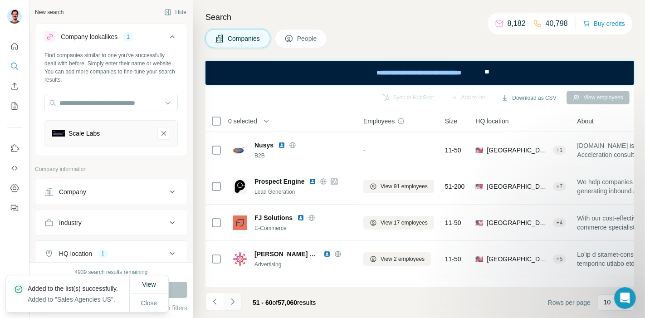
click at [236, 303] on icon "Navigate to next page" at bounding box center [232, 301] width 9 height 9
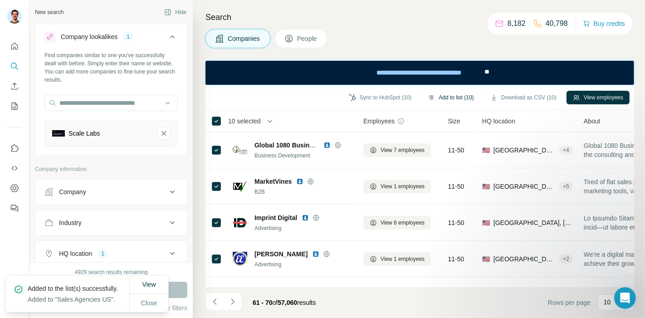
click at [438, 96] on button "Add to list (10)" at bounding box center [450, 98] width 58 height 14
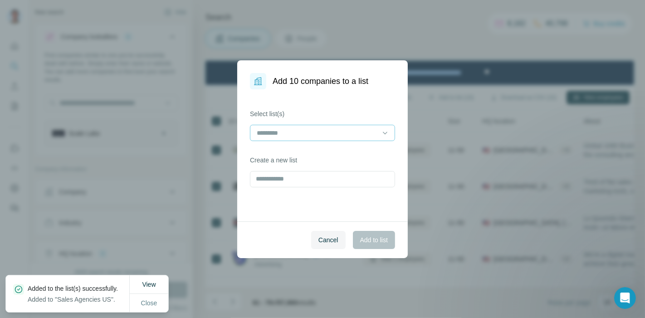
click at [360, 130] on input at bounding box center [317, 133] width 122 height 10
click at [277, 151] on p "Sales Agencies US" at bounding box center [285, 153] width 54 height 9
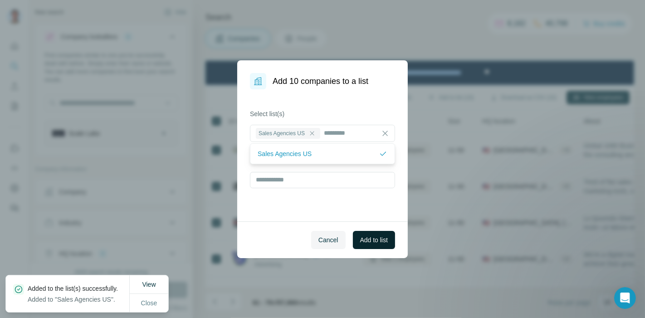
click at [360, 240] on span "Add to list" at bounding box center [374, 239] width 28 height 9
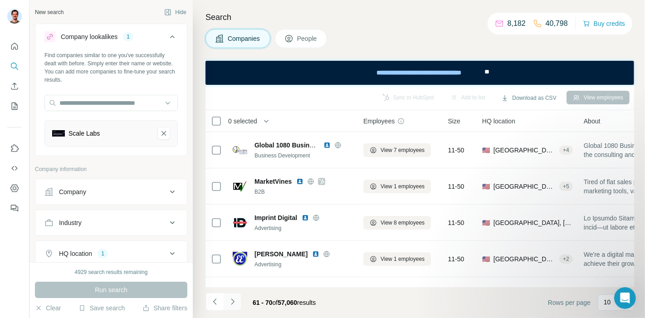
click at [234, 302] on icon "Navigate to next page" at bounding box center [232, 301] width 9 height 9
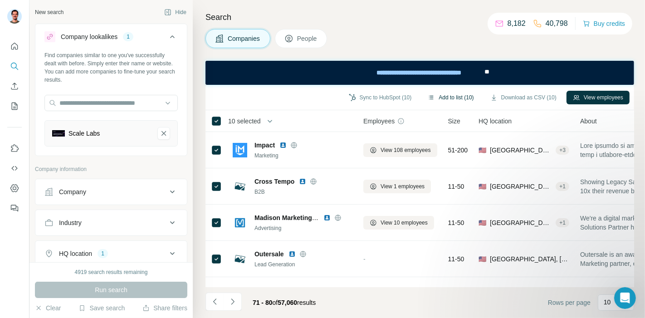
click at [454, 97] on button "Add to list (10)" at bounding box center [450, 98] width 58 height 14
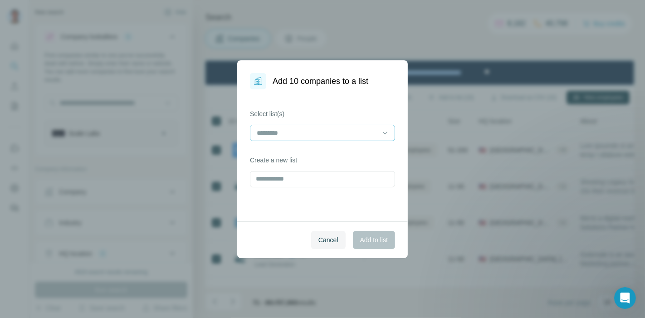
click at [356, 134] on input at bounding box center [317, 133] width 122 height 10
click at [294, 154] on p "Sales Agencies US" at bounding box center [285, 153] width 54 height 9
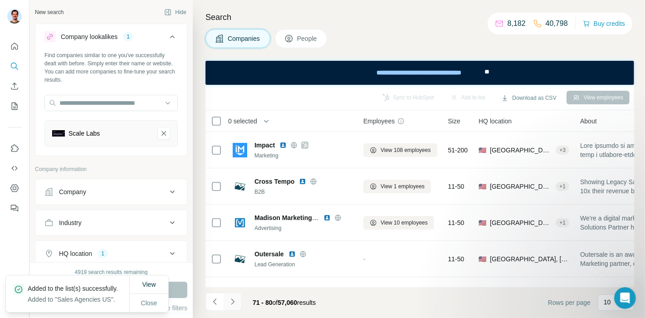
click at [233, 300] on icon "Navigate to next page" at bounding box center [232, 301] width 9 height 9
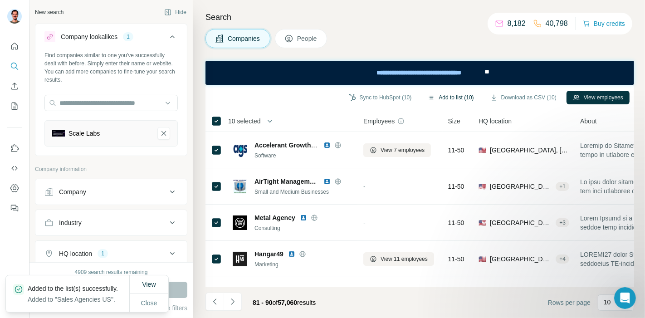
click at [453, 100] on button "Add to list (10)" at bounding box center [450, 98] width 58 height 14
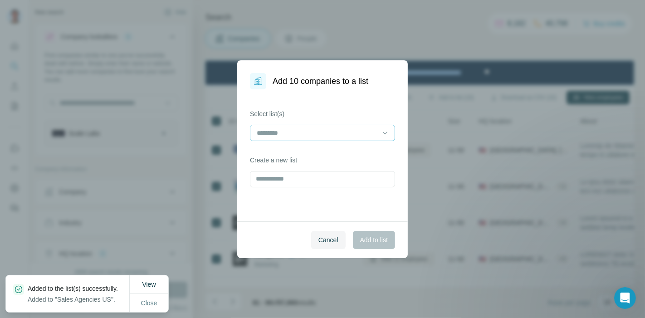
click at [360, 133] on input at bounding box center [317, 133] width 122 height 10
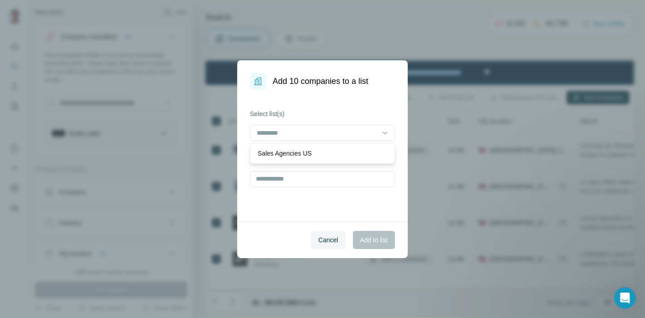
click at [302, 153] on p "Sales Agencies US" at bounding box center [285, 153] width 54 height 9
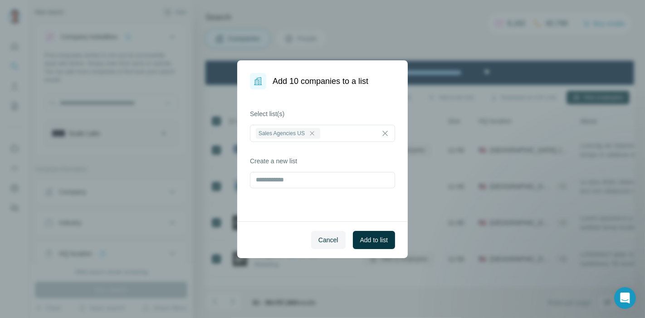
click at [378, 242] on span "Add to list" at bounding box center [374, 239] width 28 height 9
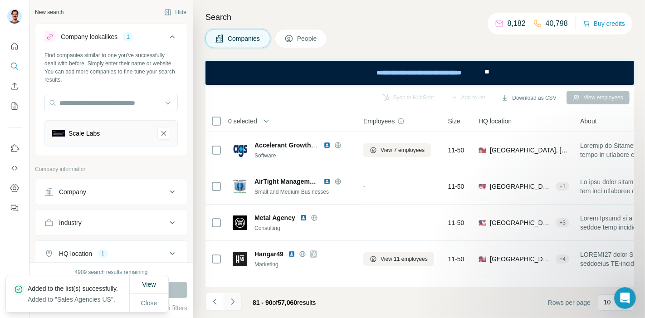
click at [234, 303] on icon "Navigate to next page" at bounding box center [232, 301] width 9 height 9
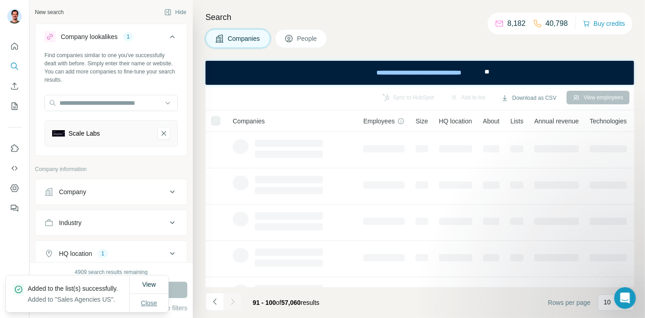
click at [156, 303] on span "Close" at bounding box center [149, 302] width 16 height 9
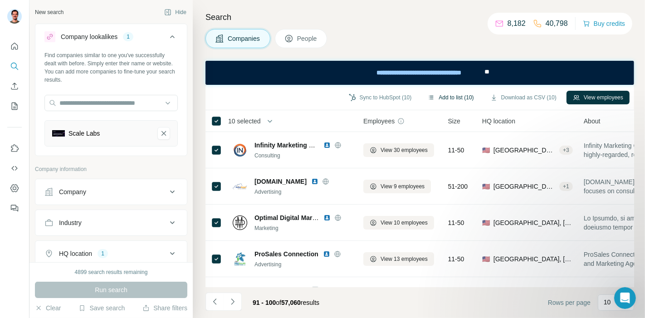
click at [462, 97] on button "Add to list (10)" at bounding box center [450, 98] width 58 height 14
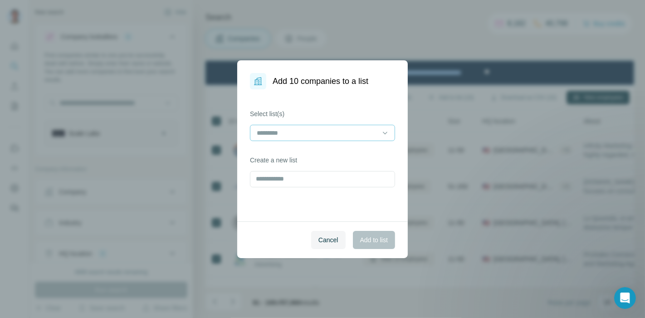
click at [353, 129] on input at bounding box center [317, 133] width 122 height 10
click at [292, 150] on p "Sales Agencies US" at bounding box center [285, 153] width 54 height 9
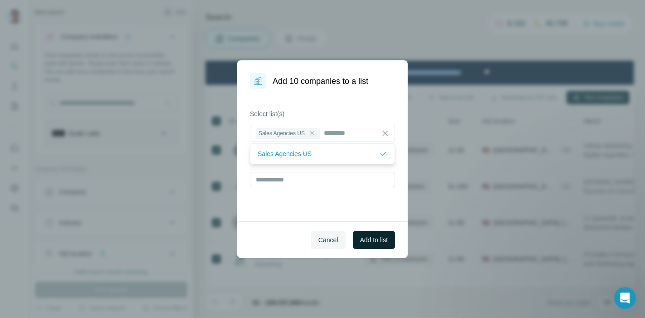
click at [381, 243] on span "Add to list" at bounding box center [374, 239] width 28 height 9
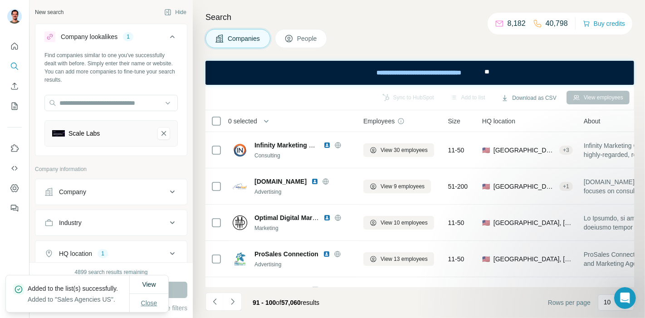
click at [136, 302] on button "Close" at bounding box center [149, 303] width 29 height 16
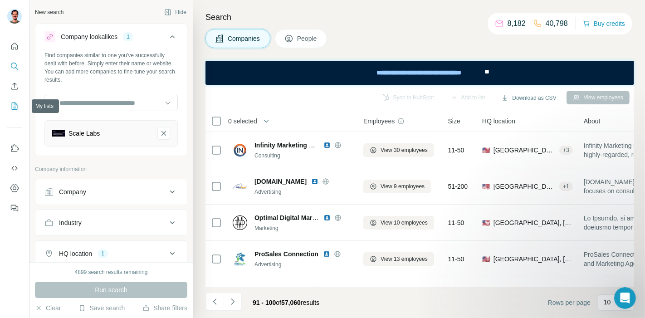
click at [15, 103] on icon "My lists" at bounding box center [15, 105] width 5 height 6
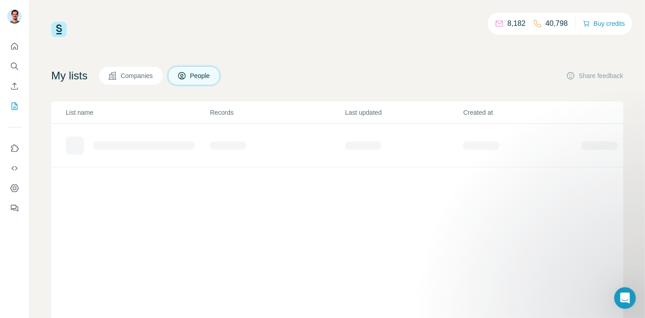
click at [133, 74] on span "Companies" at bounding box center [137, 75] width 33 height 9
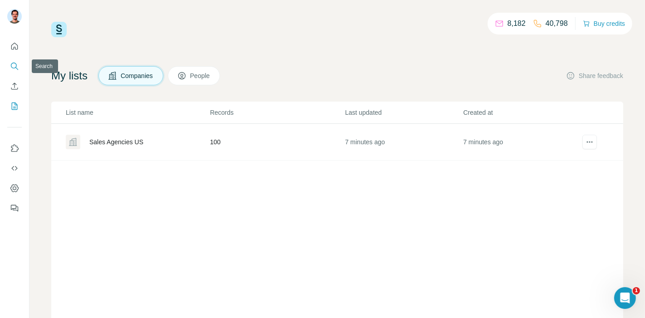
click at [13, 62] on icon "Search" at bounding box center [14, 66] width 9 height 9
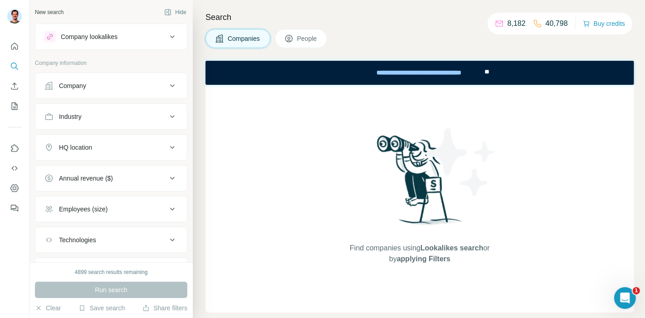
click at [106, 38] on div "Company lookalikes" at bounding box center [89, 36] width 57 height 9
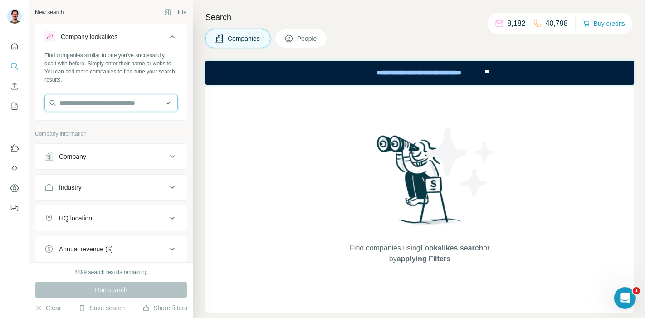
click at [98, 99] on input "text" at bounding box center [110, 103] width 133 height 16
paste input "**********"
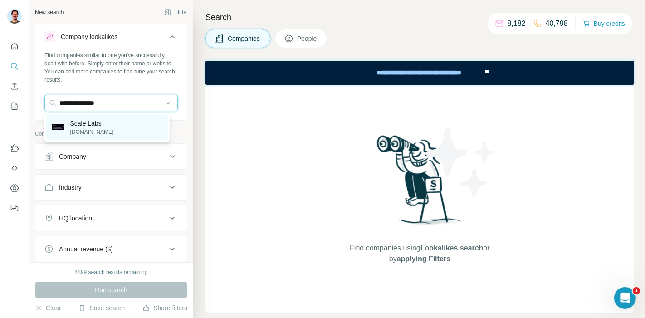
type input "**********"
click at [97, 123] on p "Scale Labs" at bounding box center [92, 123] width 44 height 9
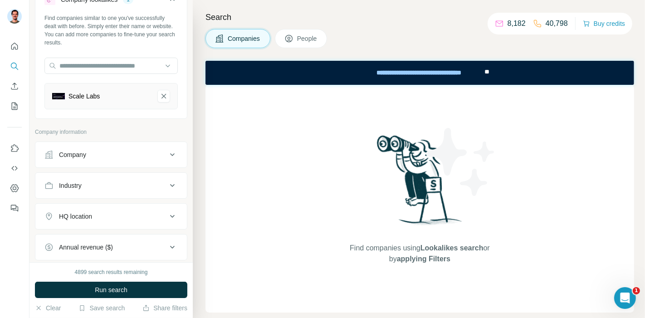
scroll to position [101, 0]
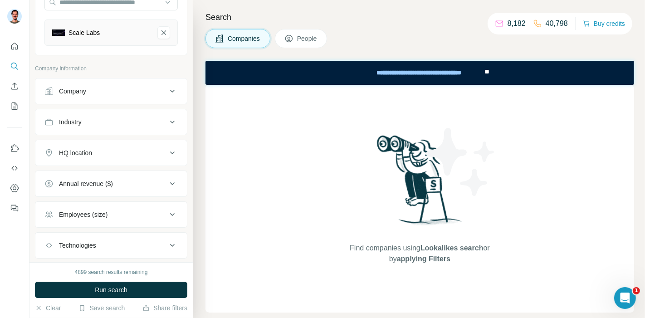
drag, startPoint x: 88, startPoint y: 146, endPoint x: 102, endPoint y: 150, distance: 15.1
click at [88, 146] on button "HQ location" at bounding box center [110, 153] width 151 height 22
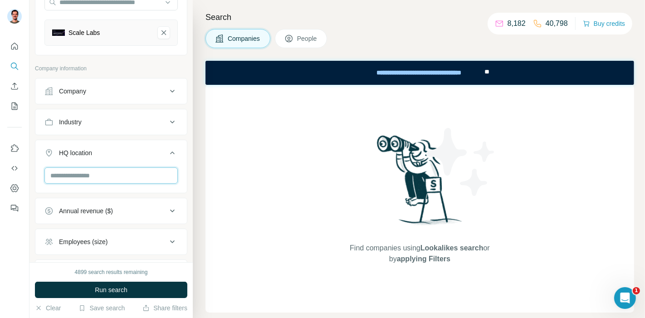
click at [94, 175] on input "text" at bounding box center [110, 175] width 133 height 16
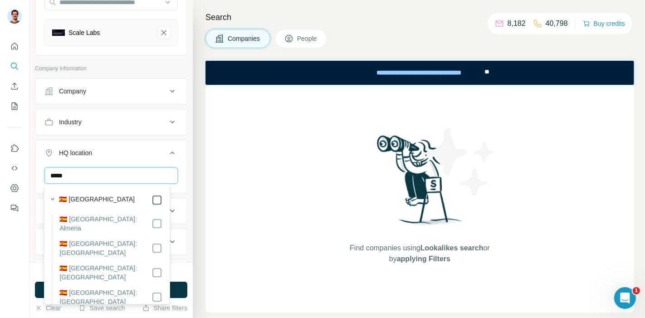
type input "*****"
click at [49, 199] on icon "button" at bounding box center [52, 199] width 9 height 9
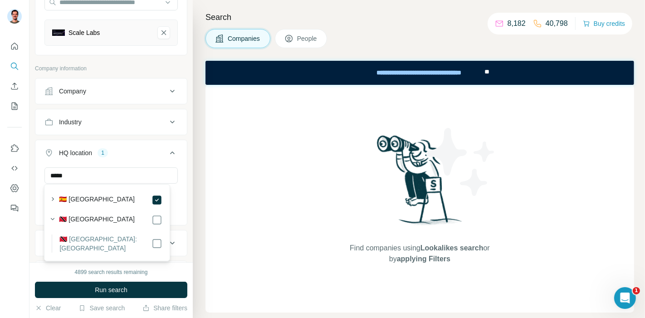
click at [37, 162] on button "HQ location 1" at bounding box center [110, 154] width 151 height 25
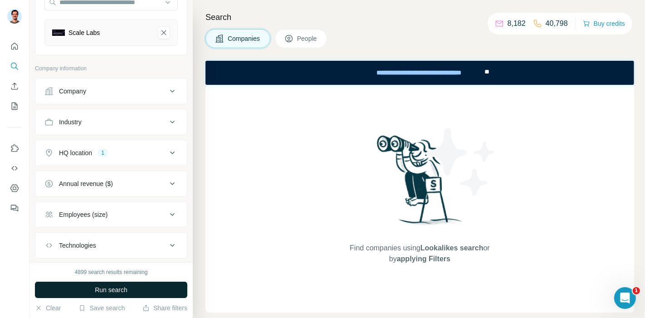
click at [126, 292] on span "Run search" at bounding box center [111, 289] width 33 height 9
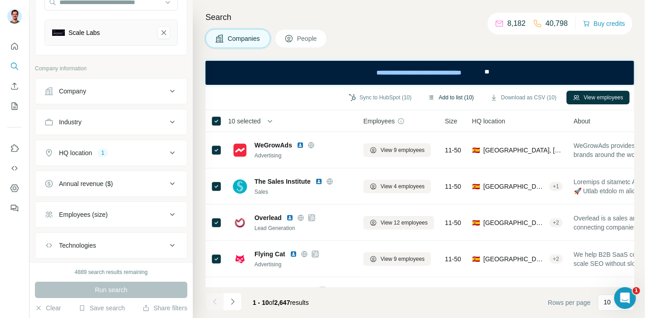
click at [451, 101] on button "Add to list (10)" at bounding box center [450, 98] width 58 height 14
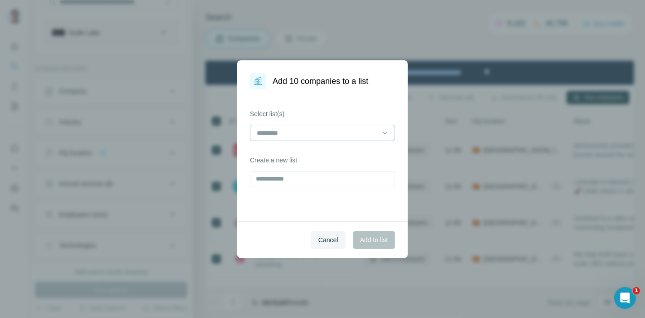
click at [309, 130] on input at bounding box center [317, 133] width 122 height 10
click at [295, 149] on p "Sales Agencies US" at bounding box center [285, 153] width 54 height 9
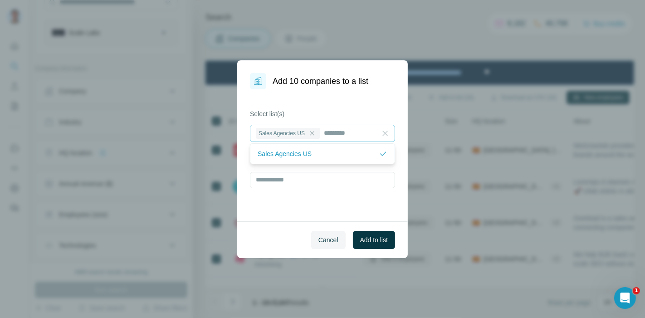
click at [387, 133] on icon at bounding box center [384, 133] width 9 height 9
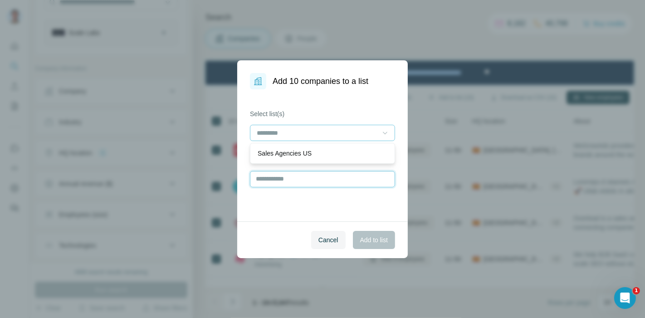
click at [293, 179] on input "text" at bounding box center [322, 179] width 145 height 16
type input "*"
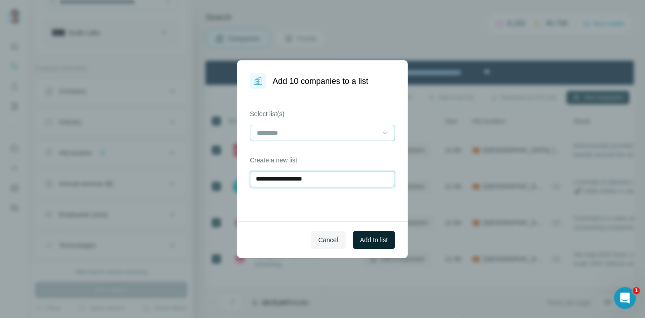
type input "**********"
click at [389, 240] on button "Add to list" at bounding box center [374, 240] width 42 height 18
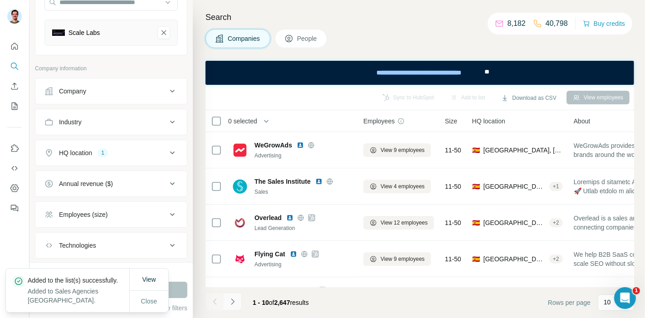
click at [237, 303] on button "Navigate to next page" at bounding box center [233, 301] width 18 height 18
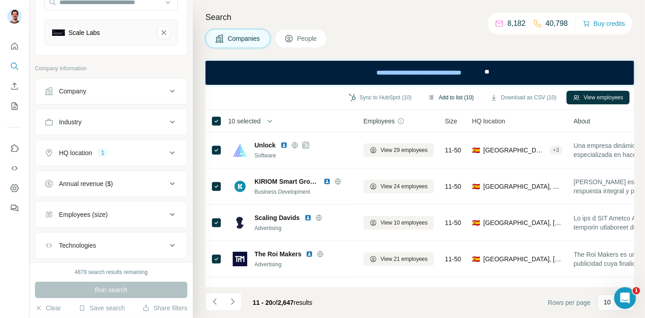
click at [452, 102] on button "Add to list (10)" at bounding box center [450, 98] width 58 height 14
drag, startPoint x: 448, startPoint y: 100, endPoint x: 453, endPoint y: 100, distance: 5.4
click at [449, 100] on button "Add to list (10)" at bounding box center [450, 98] width 58 height 14
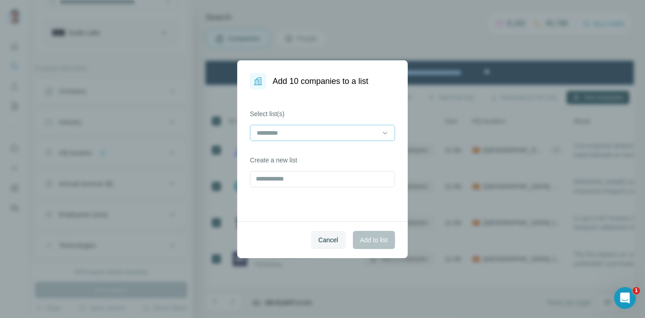
click at [311, 129] on input at bounding box center [317, 133] width 122 height 10
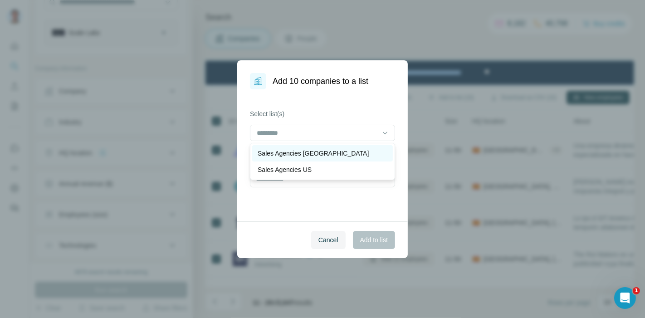
click at [298, 155] on p "Sales Agencies [GEOGRAPHIC_DATA]" at bounding box center [313, 153] width 111 height 9
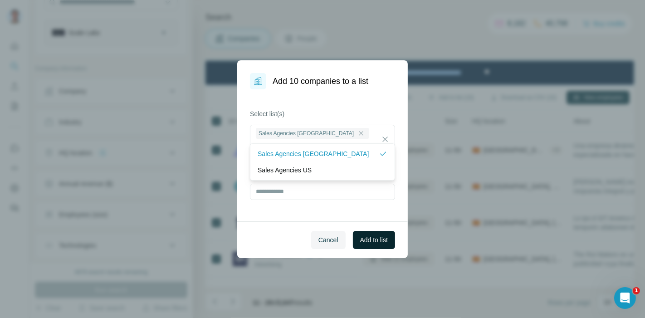
click at [375, 242] on span "Add to list" at bounding box center [374, 239] width 28 height 9
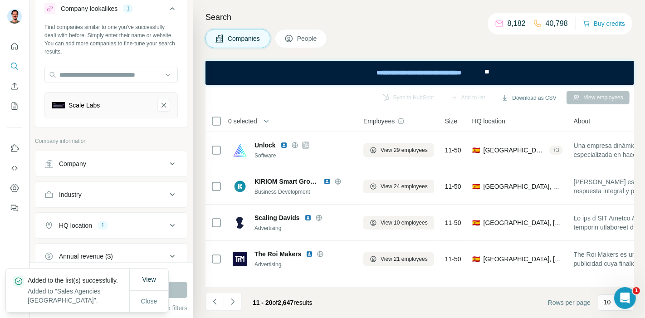
scroll to position [50, 0]
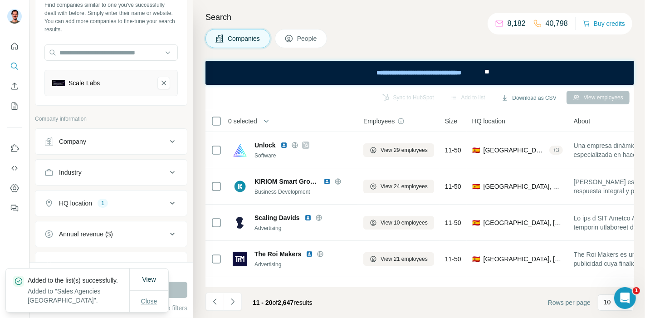
click at [152, 300] on span "Close" at bounding box center [149, 301] width 16 height 9
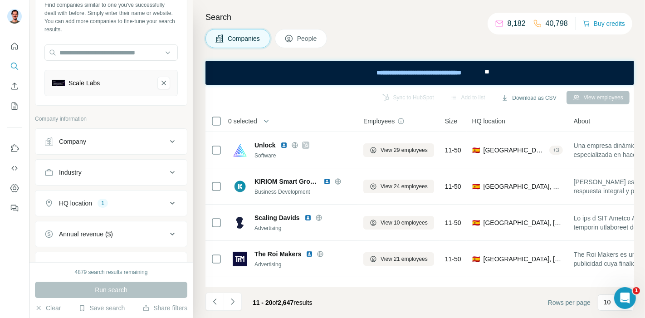
click at [88, 204] on div "HQ location" at bounding box center [75, 203] width 33 height 9
drag, startPoint x: 68, startPoint y: 244, endPoint x: 67, endPoint y: 229, distance: 15.4
click at [106, 245] on icon "button" at bounding box center [109, 246] width 7 height 7
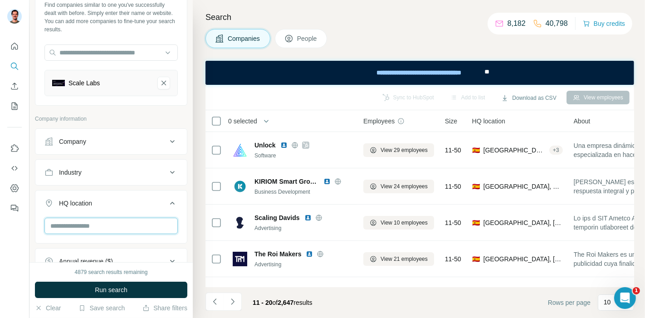
click at [70, 222] on input "text" at bounding box center [110, 226] width 133 height 16
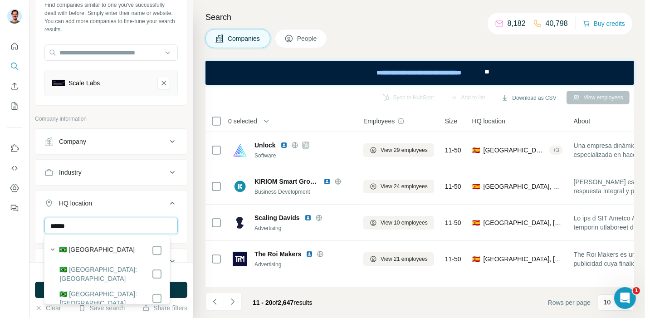
type input "******"
click at [54, 248] on icon "button" at bounding box center [52, 249] width 9 height 9
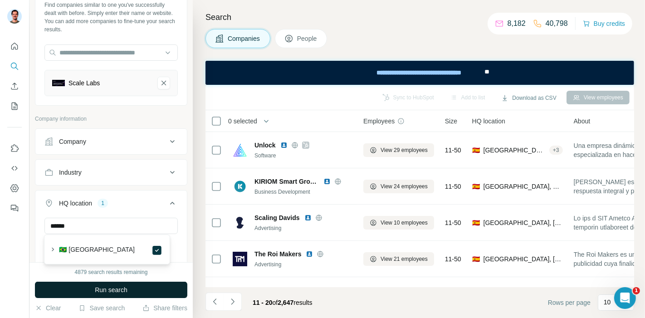
click at [115, 289] on span "Run search" at bounding box center [111, 289] width 33 height 9
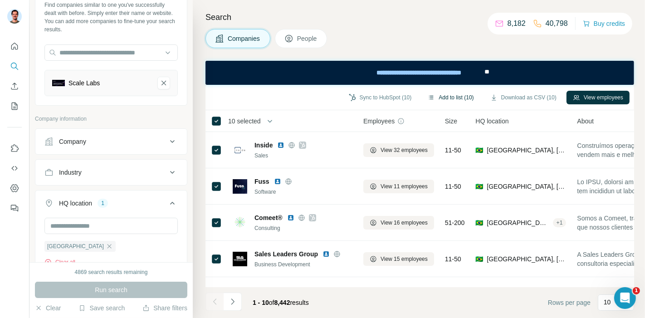
click at [448, 100] on button "Add to list (10)" at bounding box center [450, 98] width 58 height 14
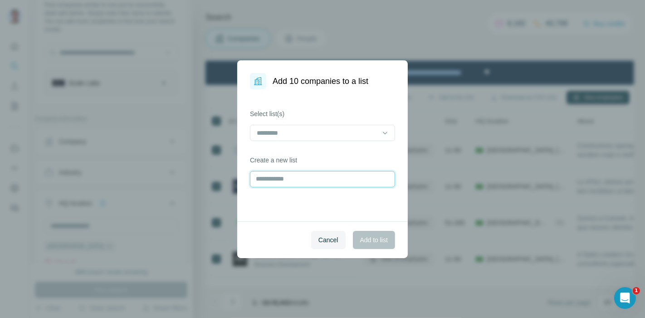
click at [320, 173] on input "text" at bounding box center [322, 179] width 145 height 16
type input "**********"
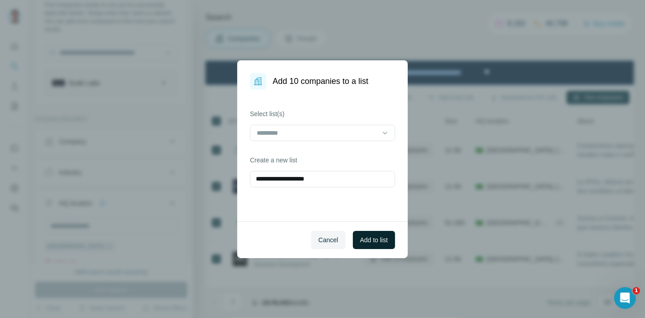
click at [370, 240] on span "Add to list" at bounding box center [374, 239] width 28 height 9
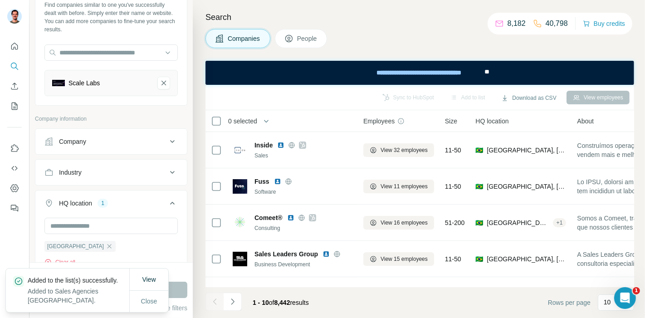
click at [237, 302] on icon "Navigate to next page" at bounding box center [232, 301] width 9 height 9
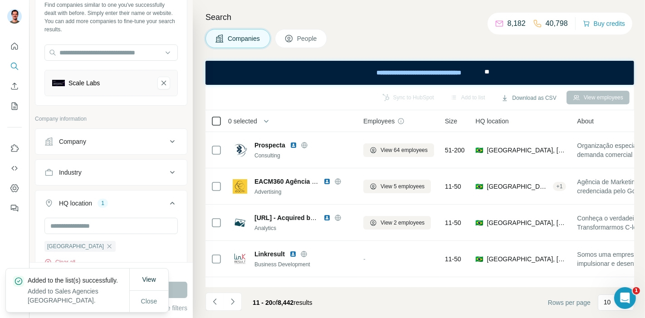
click at [220, 121] on icon at bounding box center [216, 121] width 11 height 11
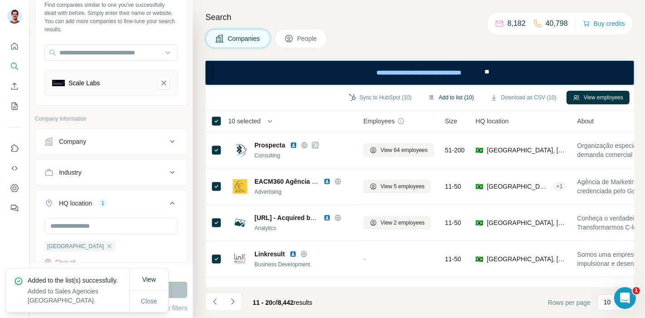
click at [453, 100] on button "Add to list (10)" at bounding box center [450, 98] width 58 height 14
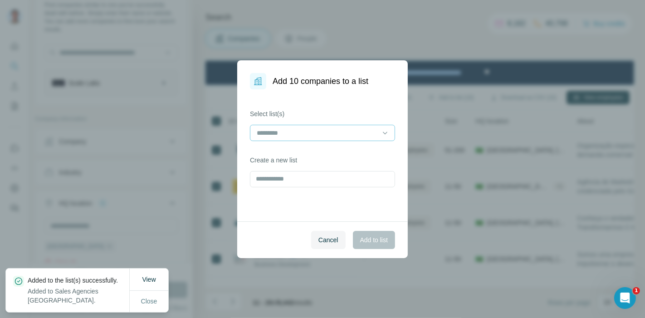
click at [317, 132] on input at bounding box center [317, 133] width 122 height 10
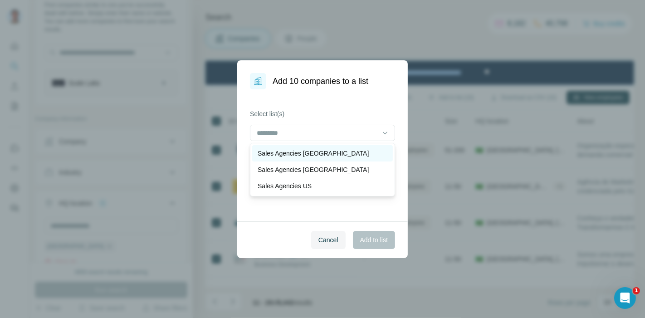
click at [312, 147] on div "Sales Agencies [GEOGRAPHIC_DATA]" at bounding box center [322, 153] width 141 height 16
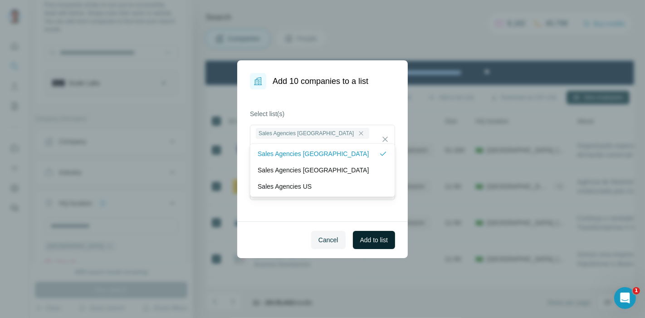
click at [375, 239] on span "Add to list" at bounding box center [374, 239] width 28 height 9
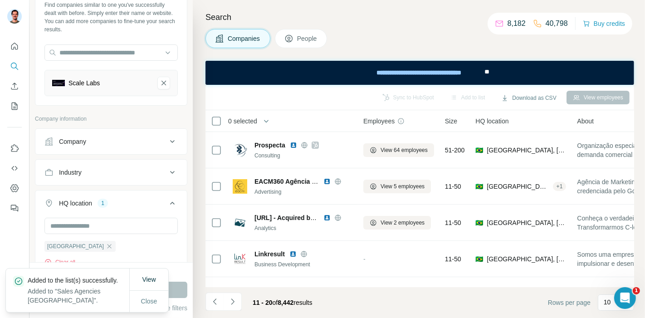
drag, startPoint x: 157, startPoint y: 300, endPoint x: 153, endPoint y: 287, distance: 14.3
click at [157, 300] on span "Close" at bounding box center [149, 301] width 16 height 9
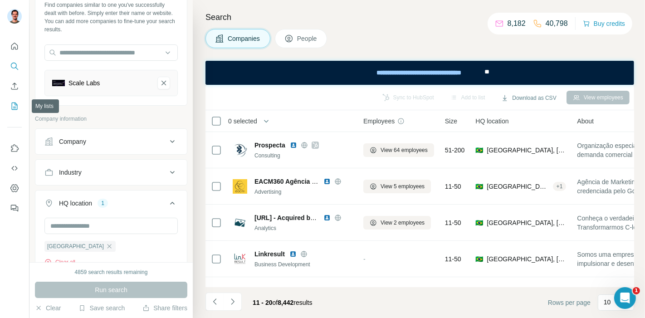
click at [10, 107] on icon "My lists" at bounding box center [14, 106] width 9 height 9
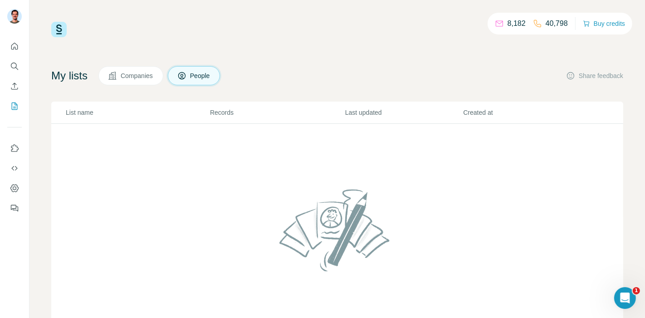
click at [147, 81] on button "Companies" at bounding box center [130, 75] width 65 height 19
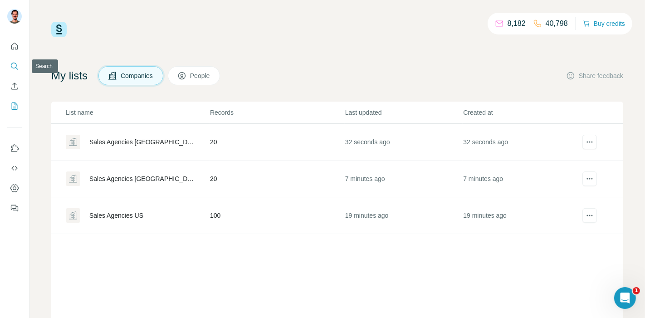
click at [15, 64] on icon "Search" at bounding box center [14, 66] width 9 height 9
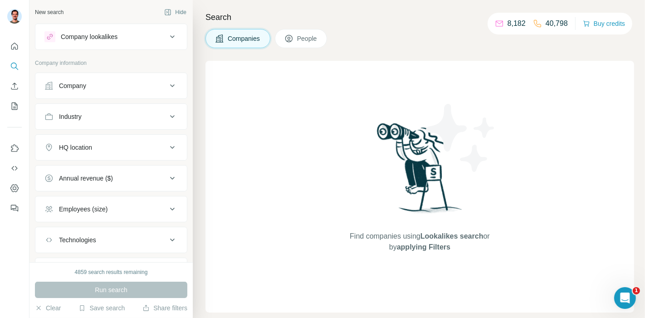
click at [106, 42] on button "Company lookalikes" at bounding box center [110, 37] width 151 height 22
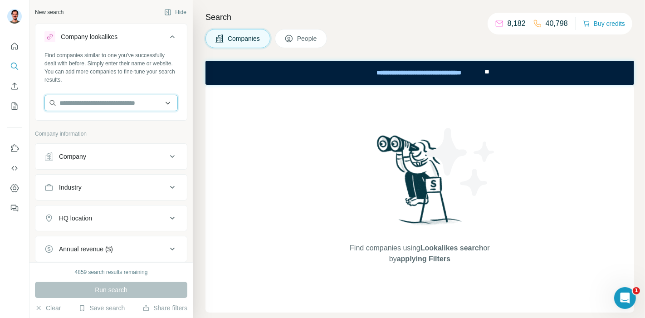
click at [72, 98] on input "text" at bounding box center [110, 103] width 133 height 16
paste input "**********"
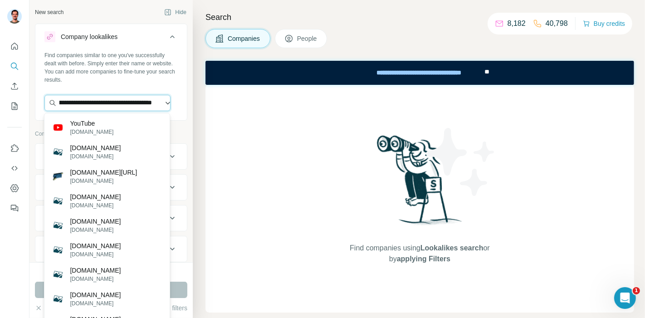
click at [116, 105] on input "**********" at bounding box center [107, 103] width 126 height 16
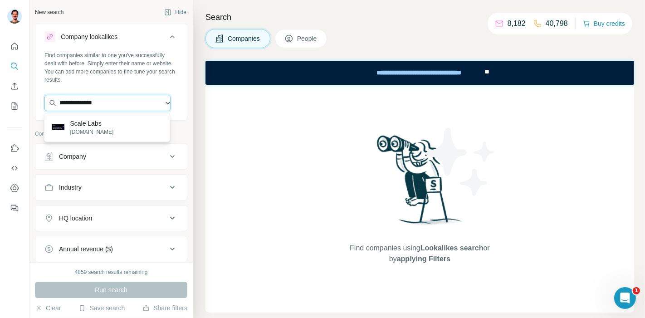
drag, startPoint x: 91, startPoint y: 111, endPoint x: 90, endPoint y: 127, distance: 16.8
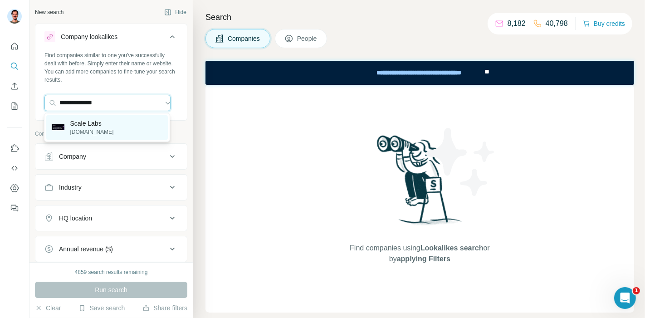
click at [91, 111] on div "**********" at bounding box center [110, 104] width 133 height 18
type input "**********"
click at [90, 128] on p "[DOMAIN_NAME]" at bounding box center [92, 132] width 44 height 8
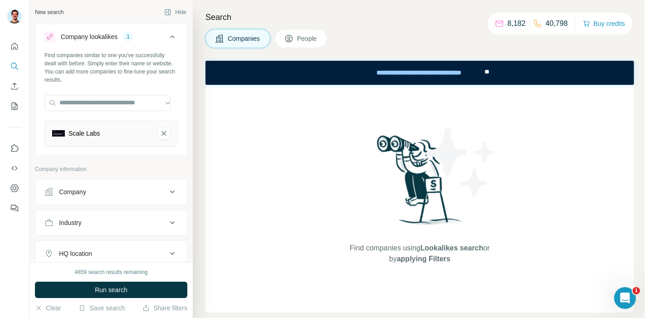
click at [94, 250] on div "HQ location" at bounding box center [105, 253] width 122 height 9
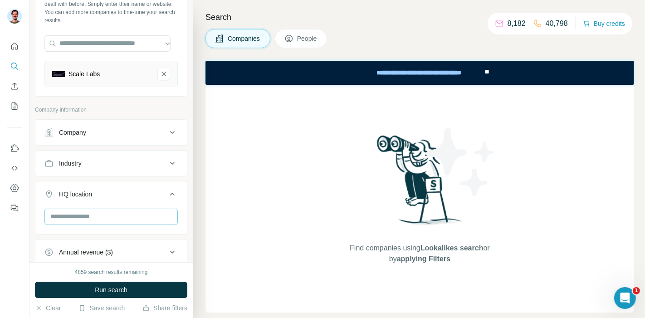
scroll to position [101, 0]
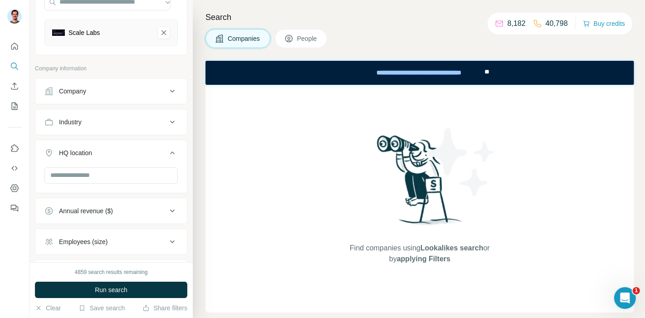
click at [67, 182] on div at bounding box center [110, 176] width 133 height 18
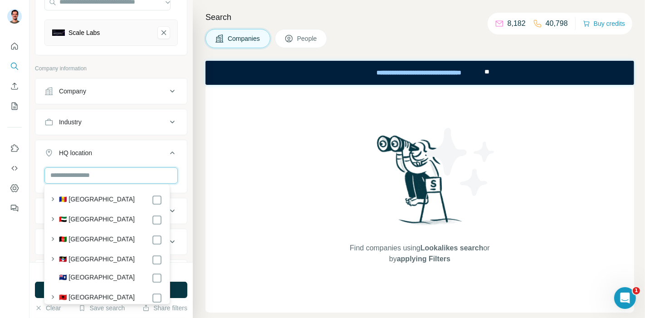
click at [89, 174] on input "text" at bounding box center [110, 175] width 133 height 16
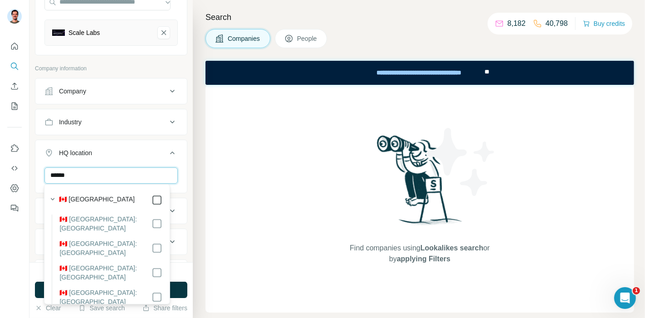
type input "******"
click at [51, 198] on icon "button" at bounding box center [53, 199] width 4 height 2
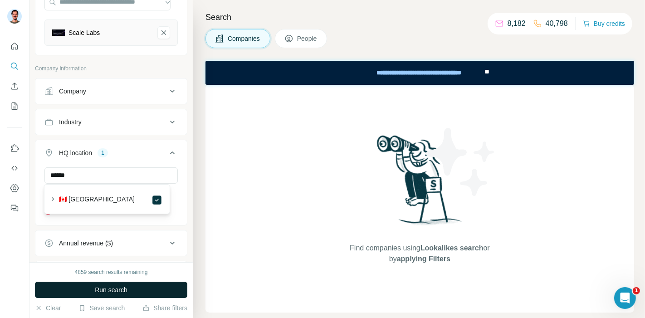
click at [106, 292] on span "Run search" at bounding box center [111, 289] width 33 height 9
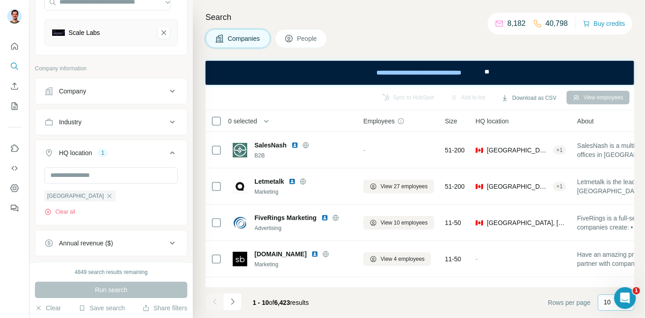
click at [607, 305] on p "10" at bounding box center [607, 301] width 7 height 9
click at [617, 232] on div "60" at bounding box center [615, 233] width 21 height 9
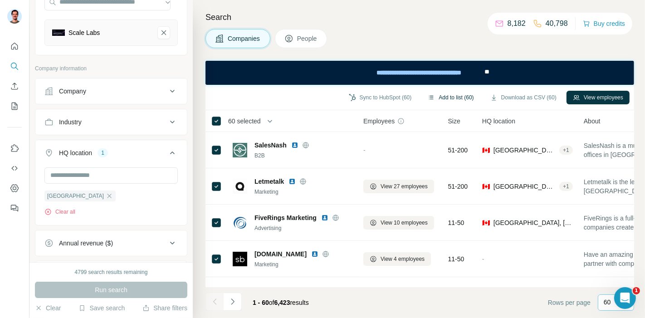
click at [447, 99] on button "Add to list (60)" at bounding box center [450, 98] width 58 height 14
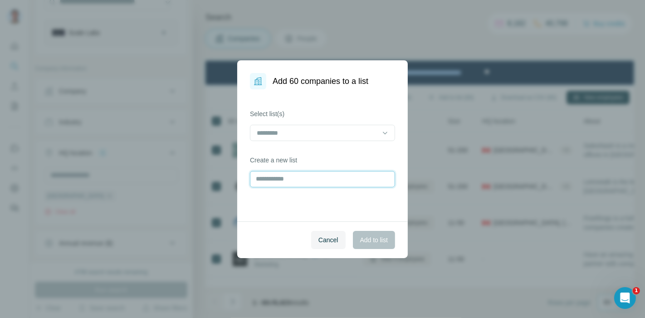
click at [294, 176] on input "text" at bounding box center [322, 179] width 145 height 16
type input "**********"
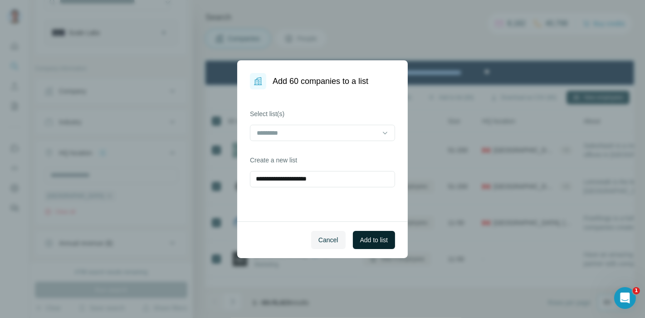
click at [375, 238] on span "Add to list" at bounding box center [374, 239] width 28 height 9
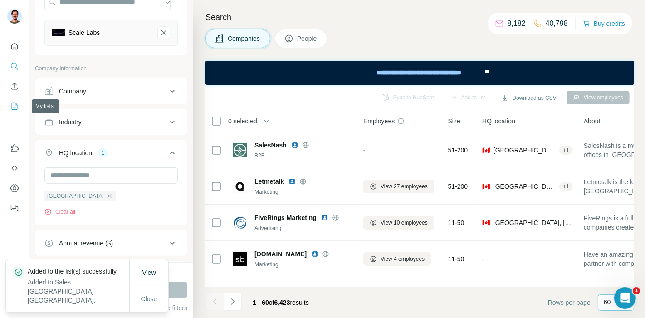
click at [16, 103] on icon "My lists" at bounding box center [14, 106] width 9 height 9
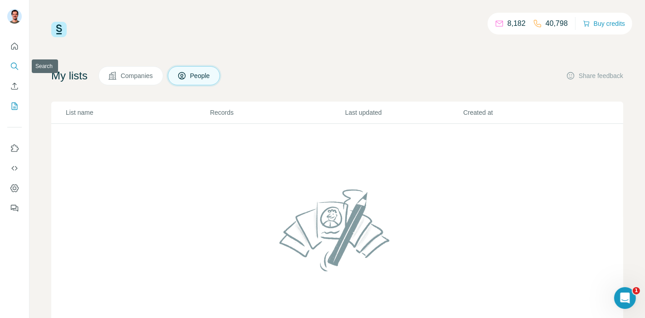
click at [13, 73] on button "Search" at bounding box center [14, 66] width 15 height 16
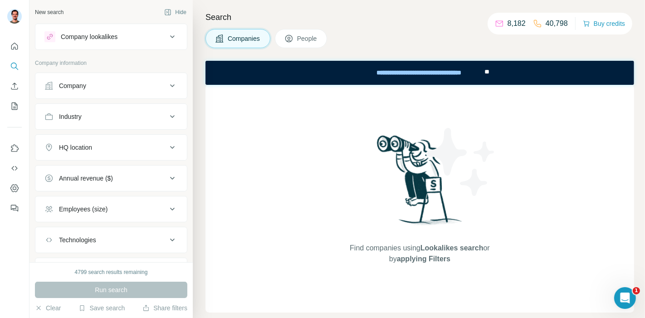
click at [95, 38] on div "Company lookalikes" at bounding box center [89, 36] width 57 height 9
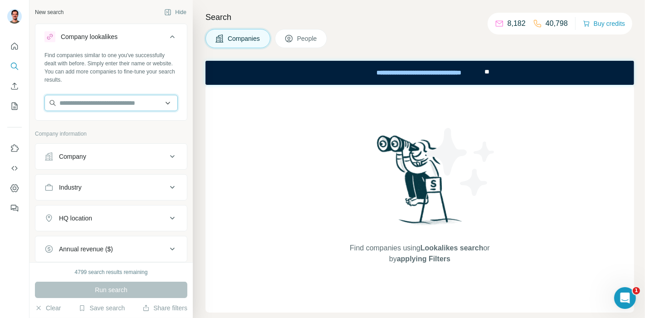
click at [98, 102] on input "text" at bounding box center [110, 103] width 133 height 16
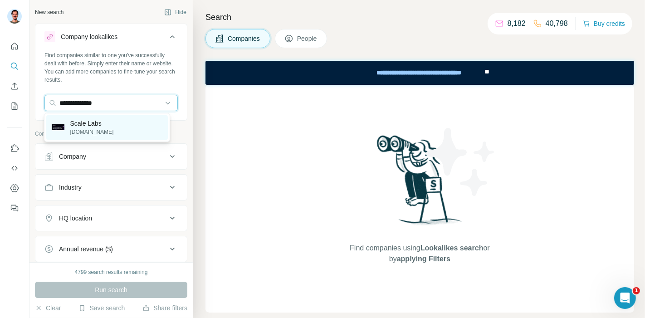
type input "**********"
click at [93, 124] on p "Scale Labs" at bounding box center [92, 123] width 44 height 9
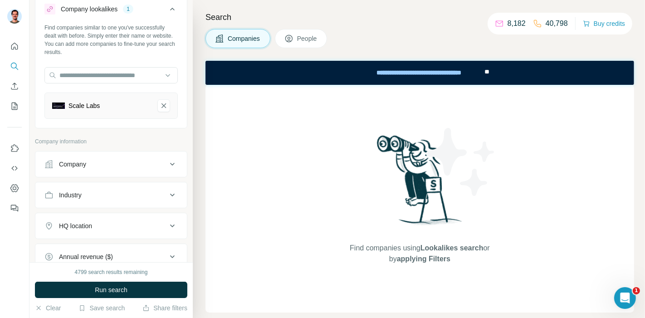
scroll to position [101, 0]
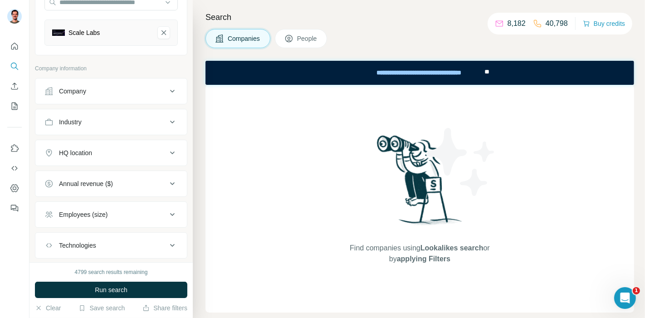
click at [92, 151] on div "HQ location" at bounding box center [75, 152] width 33 height 9
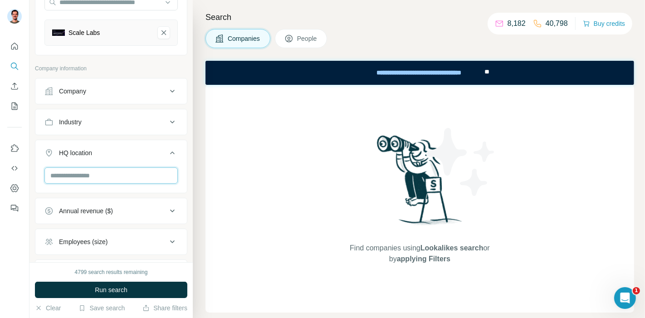
click at [80, 170] on input "text" at bounding box center [110, 175] width 133 height 16
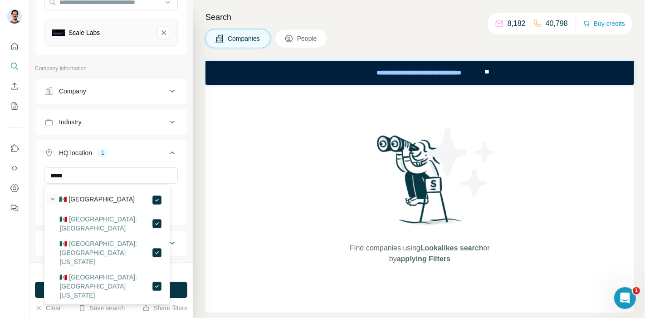
click at [49, 199] on icon "button" at bounding box center [52, 199] width 9 height 9
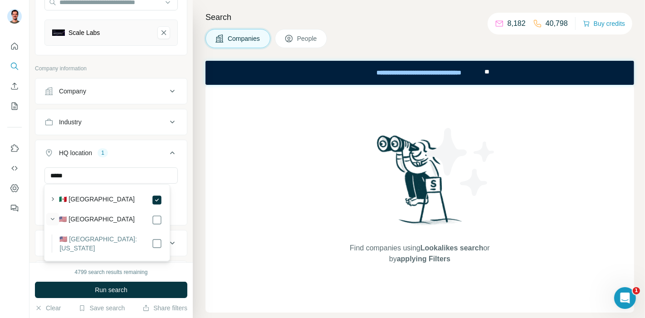
click at [52, 217] on icon "button" at bounding box center [52, 218] width 9 height 9
click at [95, 180] on input "*****" at bounding box center [110, 175] width 133 height 16
drag, startPoint x: 72, startPoint y: 173, endPoint x: 46, endPoint y: 173, distance: 25.4
click at [46, 173] on input "*****" at bounding box center [110, 175] width 133 height 16
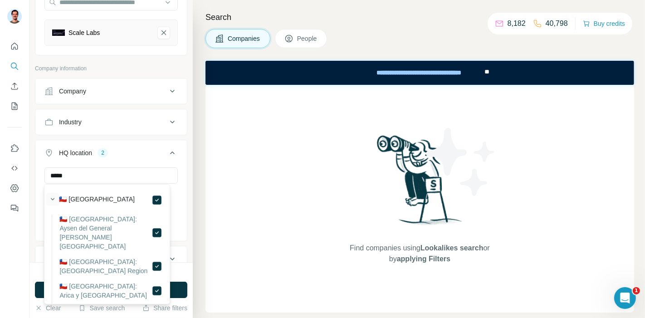
click at [50, 196] on icon "button" at bounding box center [52, 199] width 9 height 9
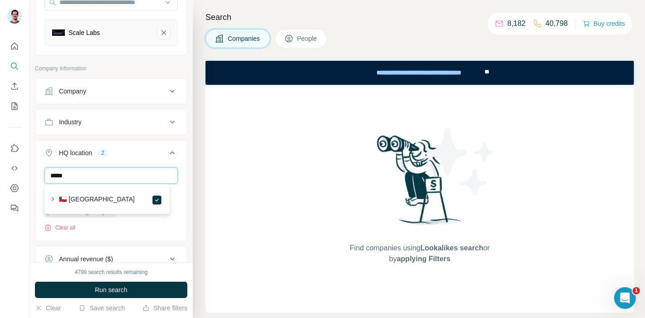
drag, startPoint x: 84, startPoint y: 171, endPoint x: 47, endPoint y: 172, distance: 37.2
click at [47, 172] on input "*****" at bounding box center [110, 175] width 133 height 16
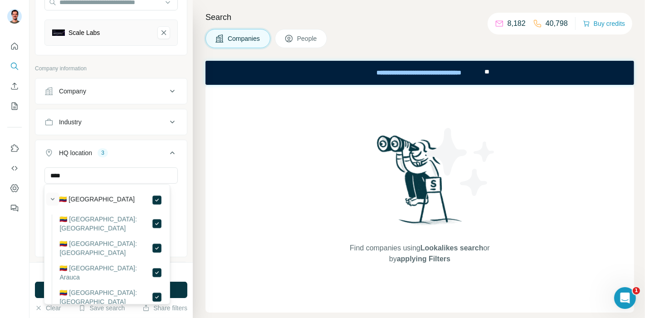
click at [54, 199] on icon "button" at bounding box center [52, 199] width 9 height 9
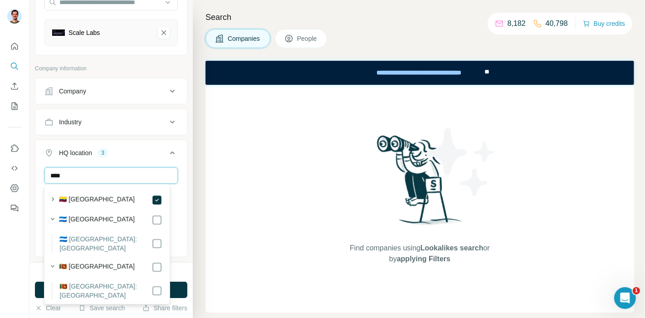
drag, startPoint x: 74, startPoint y: 177, endPoint x: 44, endPoint y: 177, distance: 30.4
click at [44, 177] on input "****" at bounding box center [110, 175] width 133 height 16
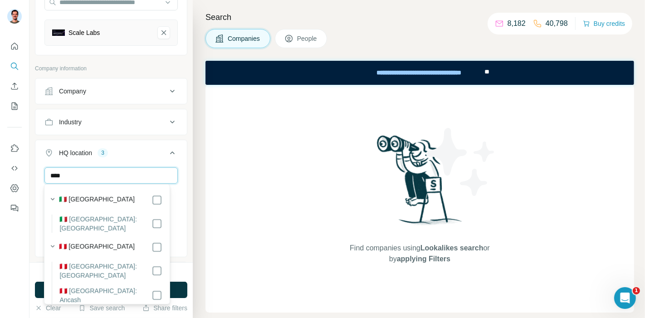
type input "****"
click at [287, 194] on div "Find companies using Lookalikes search or by applying Filters" at bounding box center [419, 199] width 428 height 228
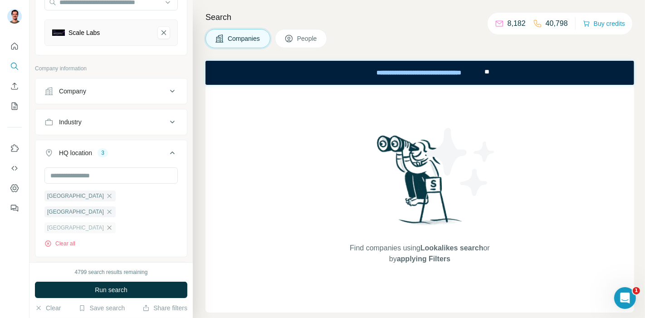
click at [113, 224] on icon "button" at bounding box center [109, 227] width 7 height 7
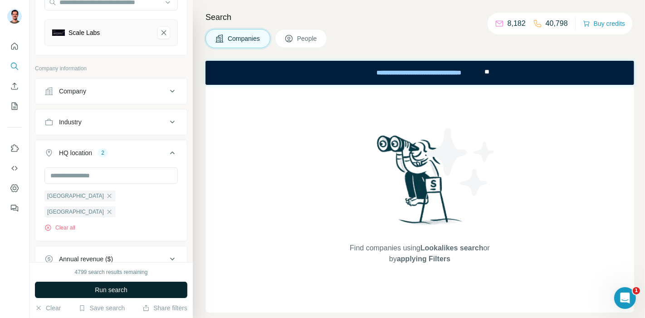
click at [112, 287] on span "Run search" at bounding box center [111, 289] width 33 height 9
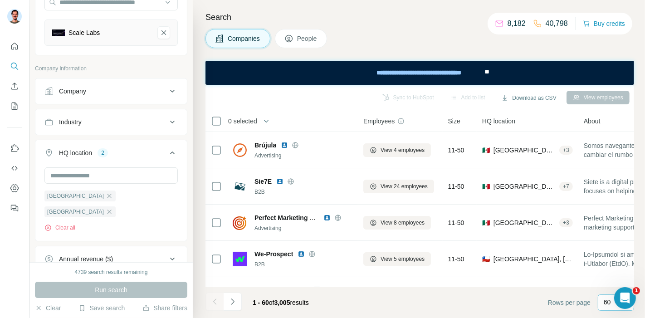
click at [604, 306] on p "60" at bounding box center [607, 301] width 7 height 9
click at [611, 267] on p "20" at bounding box center [608, 266] width 7 height 9
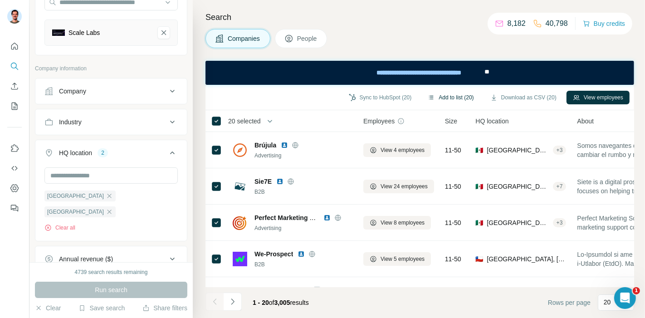
click at [447, 99] on button "Add to list (20)" at bounding box center [450, 98] width 58 height 14
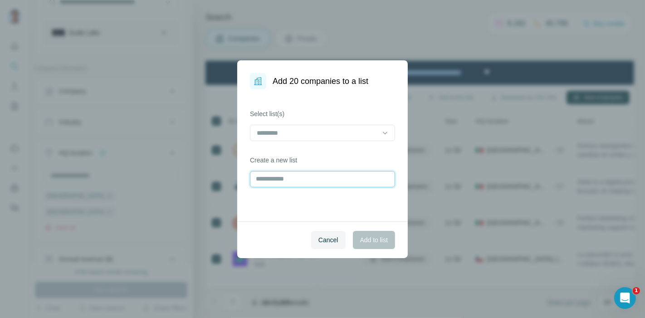
click at [309, 182] on input "text" at bounding box center [322, 179] width 145 height 16
type input "**********"
click at [376, 239] on span "Add to list" at bounding box center [374, 239] width 28 height 9
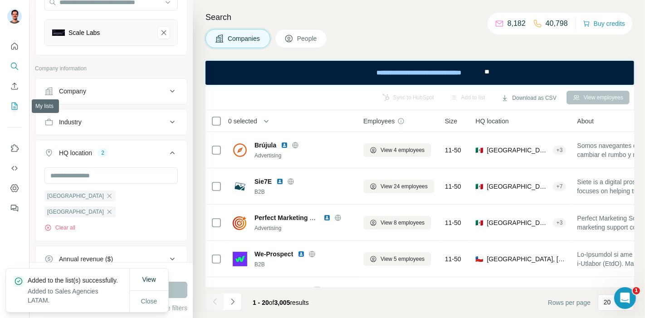
click at [16, 105] on icon "My lists" at bounding box center [14, 106] width 9 height 9
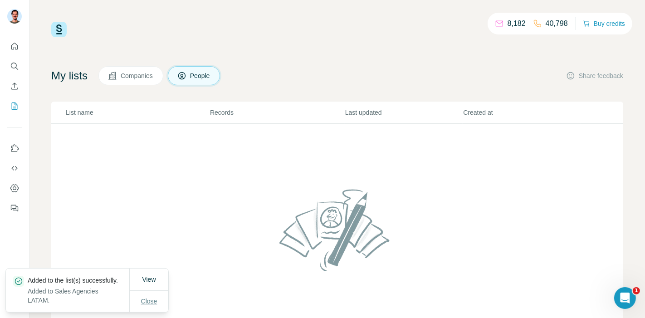
click at [155, 297] on span "Close" at bounding box center [149, 301] width 16 height 9
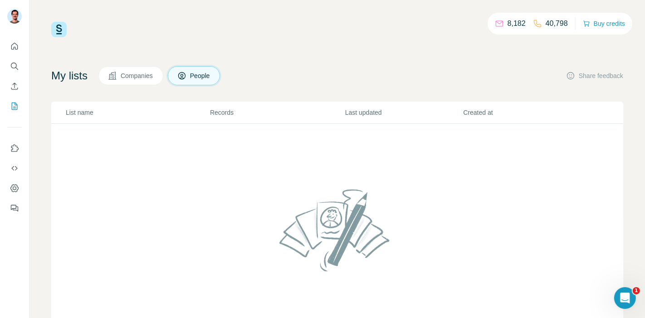
click at [117, 76] on icon at bounding box center [112, 75] width 9 height 9
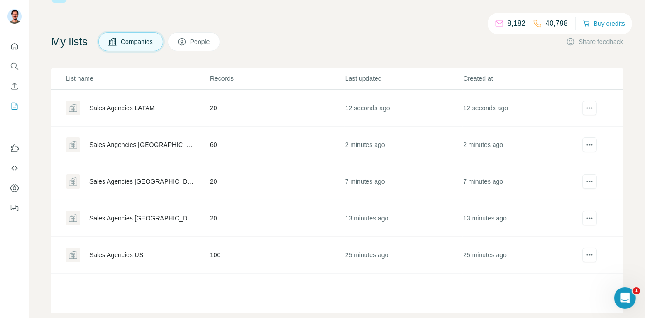
scroll to position [49, 0]
